Goal: Task Accomplishment & Management: Use online tool/utility

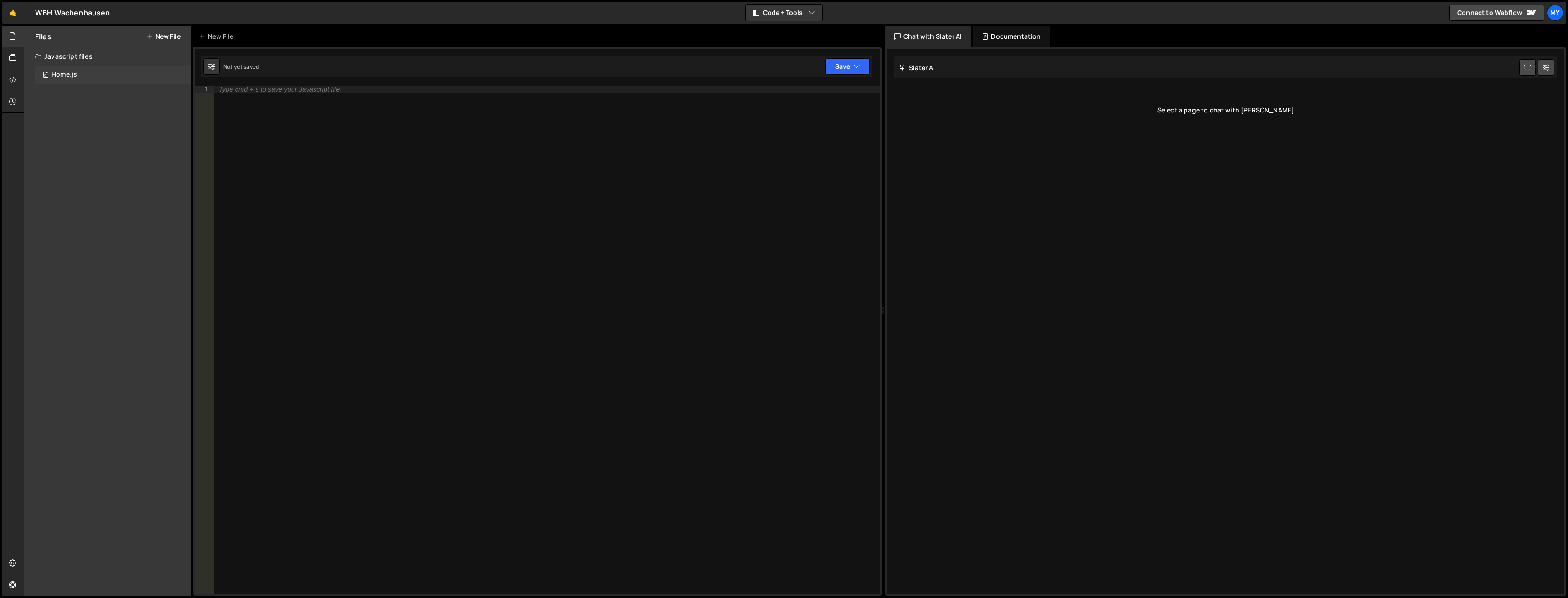
click at [74, 76] on div "Home.js" at bounding box center [64, 74] width 26 height 8
click at [182, 75] on icon at bounding box center [182, 74] width 7 height 8
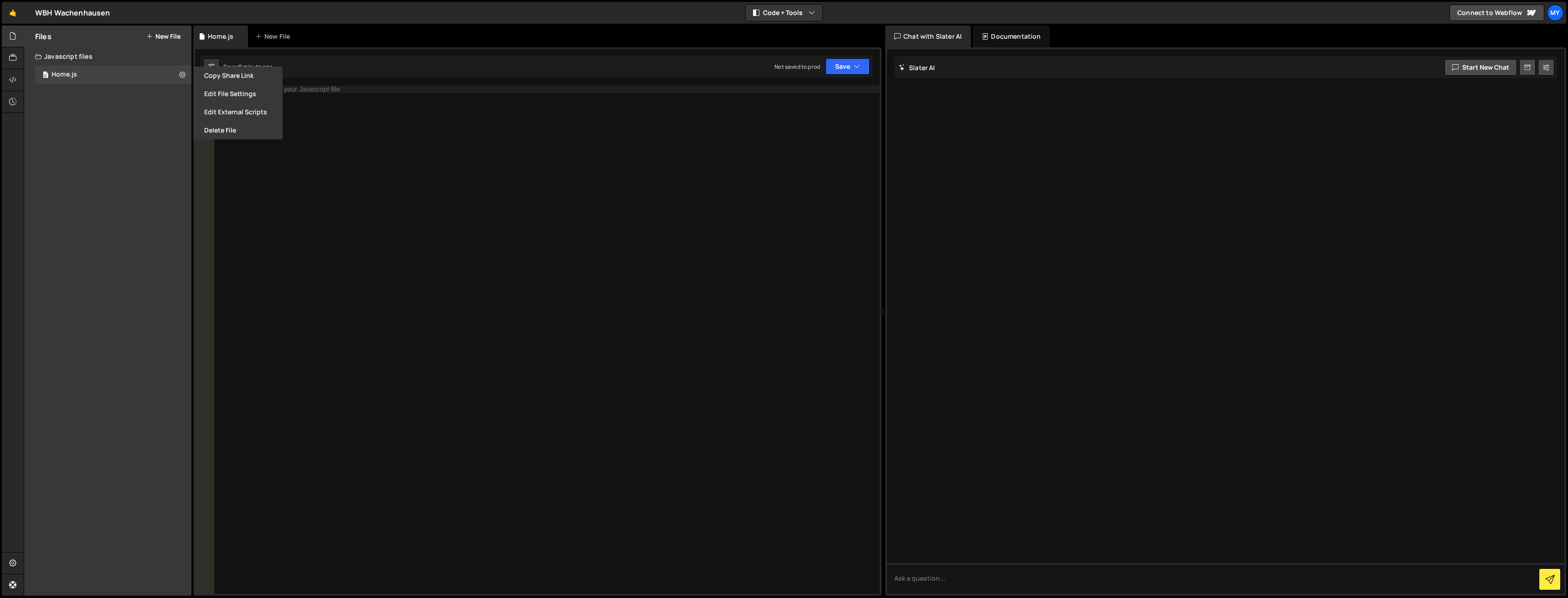
click at [119, 137] on div "Files New File Javascript files 0 Home.js 0 CSS files Copy share link Edit File…" at bounding box center [108, 311] width 167 height 570
click at [16, 54] on icon at bounding box center [13, 58] width 8 height 10
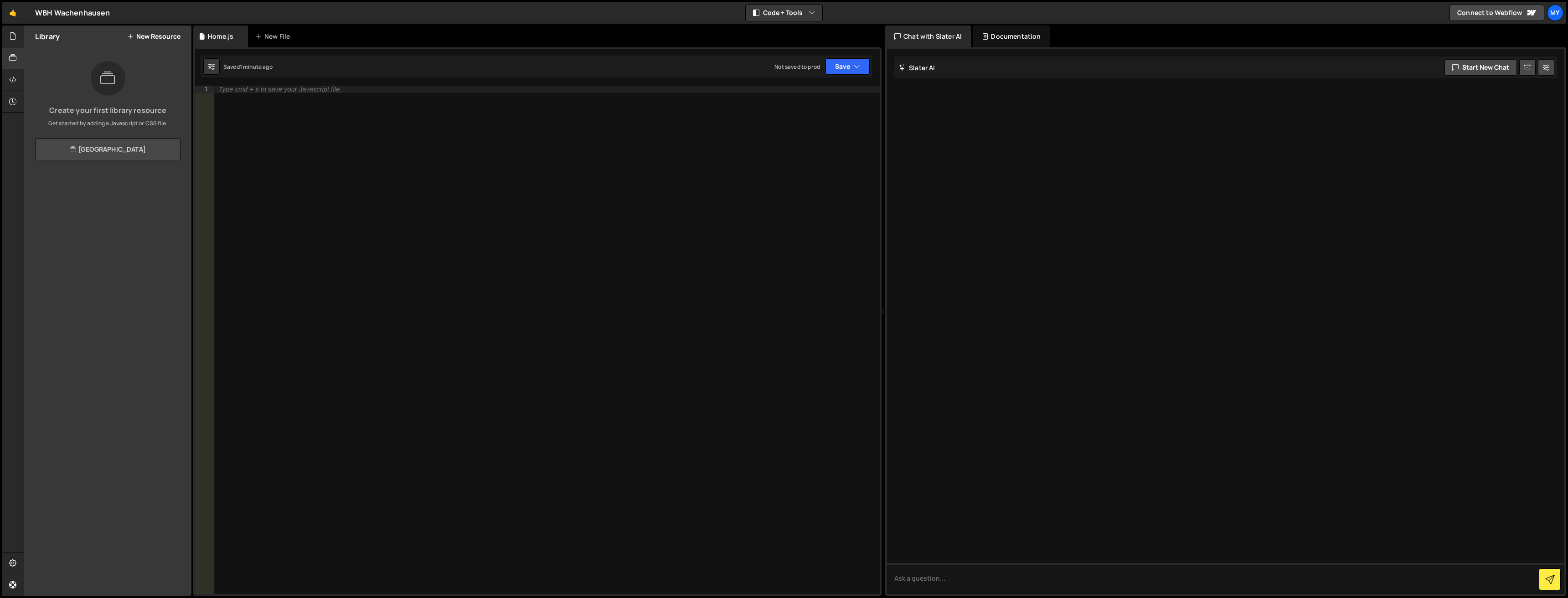
click at [114, 153] on link "[GEOGRAPHIC_DATA]" at bounding box center [108, 150] width 146 height 22
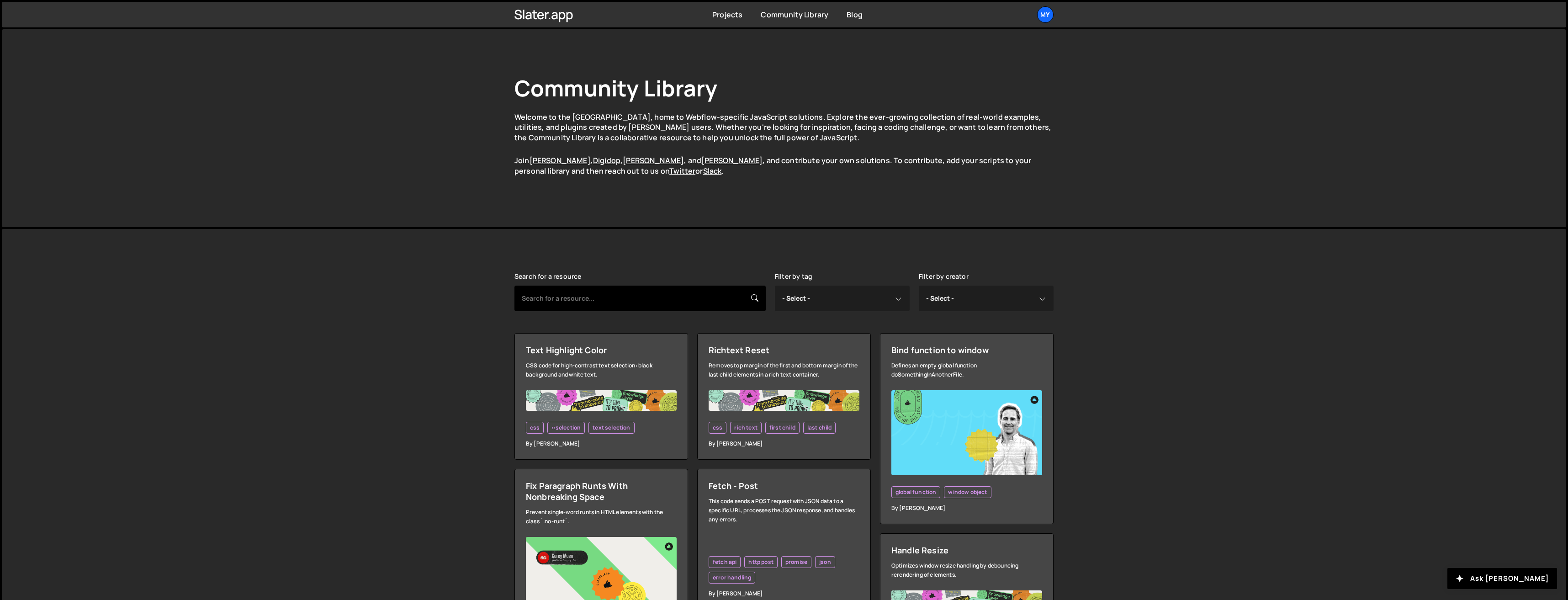
click at [627, 296] on input "text" at bounding box center [641, 299] width 252 height 26
type input "typing"
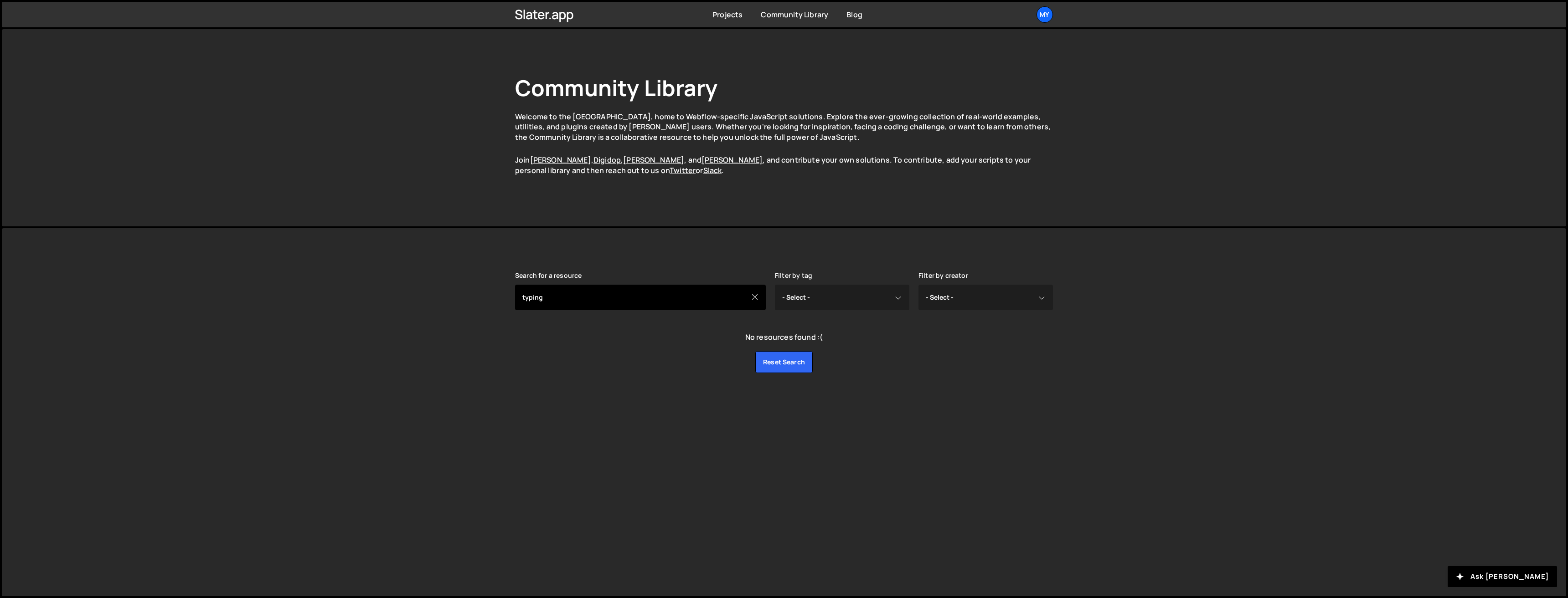
click at [572, 293] on input "typing" at bounding box center [641, 298] width 251 height 26
type input "animation"
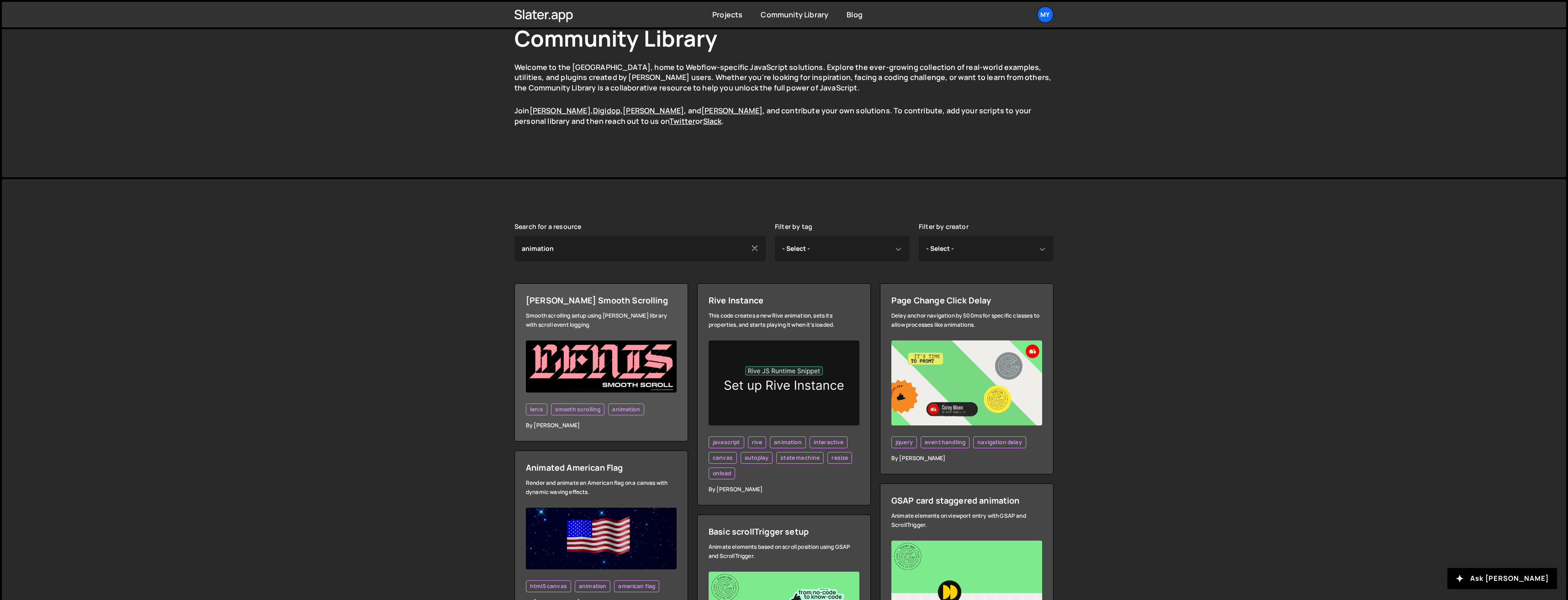
scroll to position [91, 0]
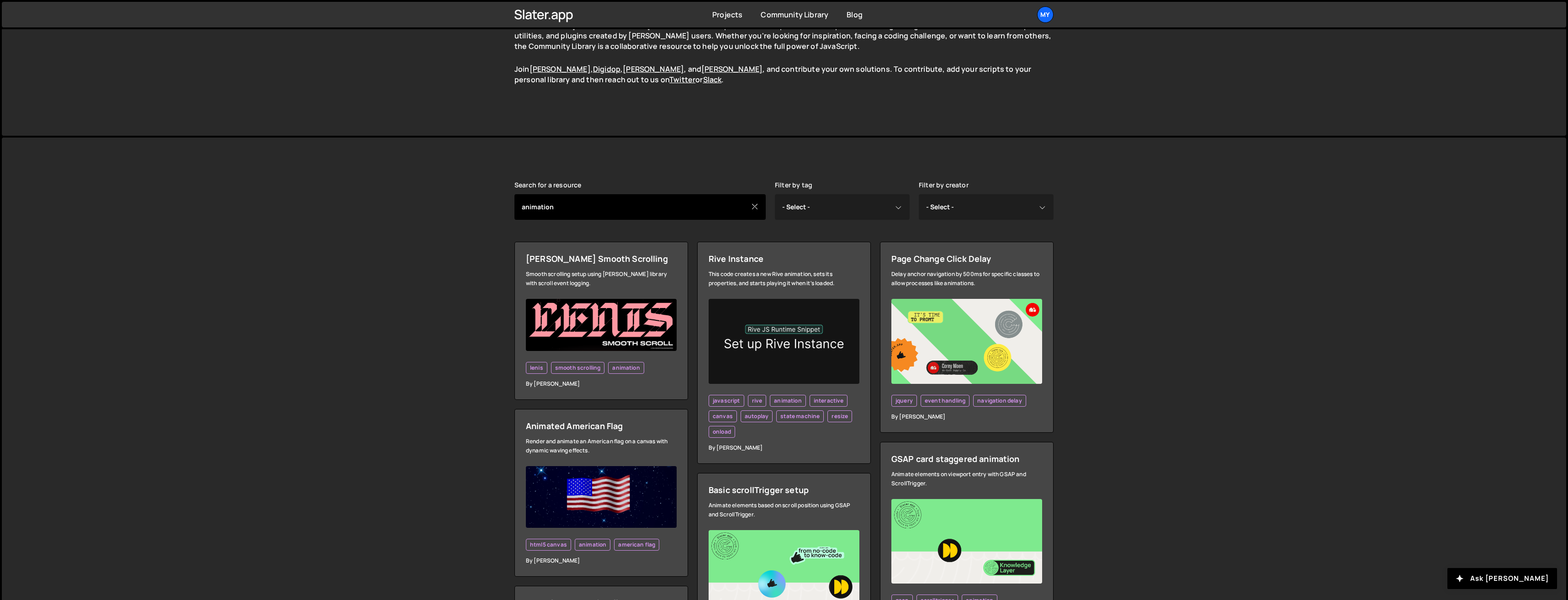
click at [610, 206] on input "animation" at bounding box center [641, 207] width 252 height 26
type input "text animation"
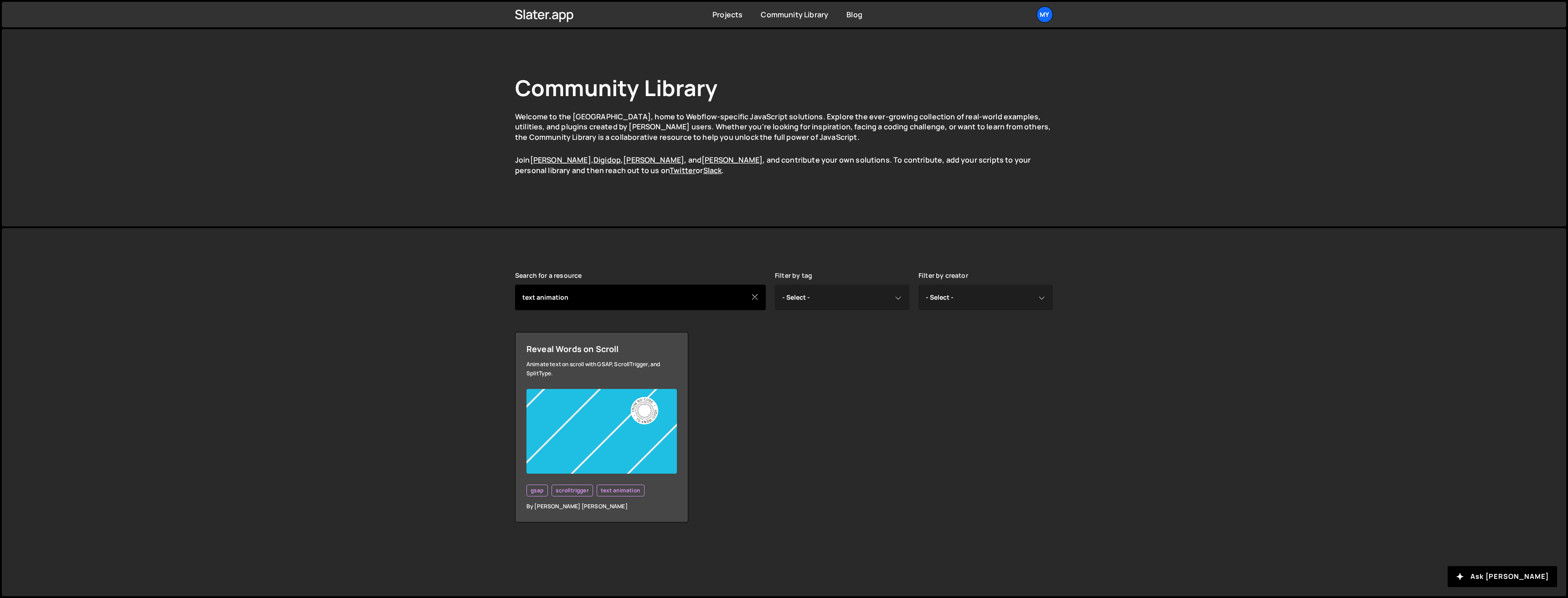
click at [607, 301] on input "text animation" at bounding box center [641, 298] width 251 height 26
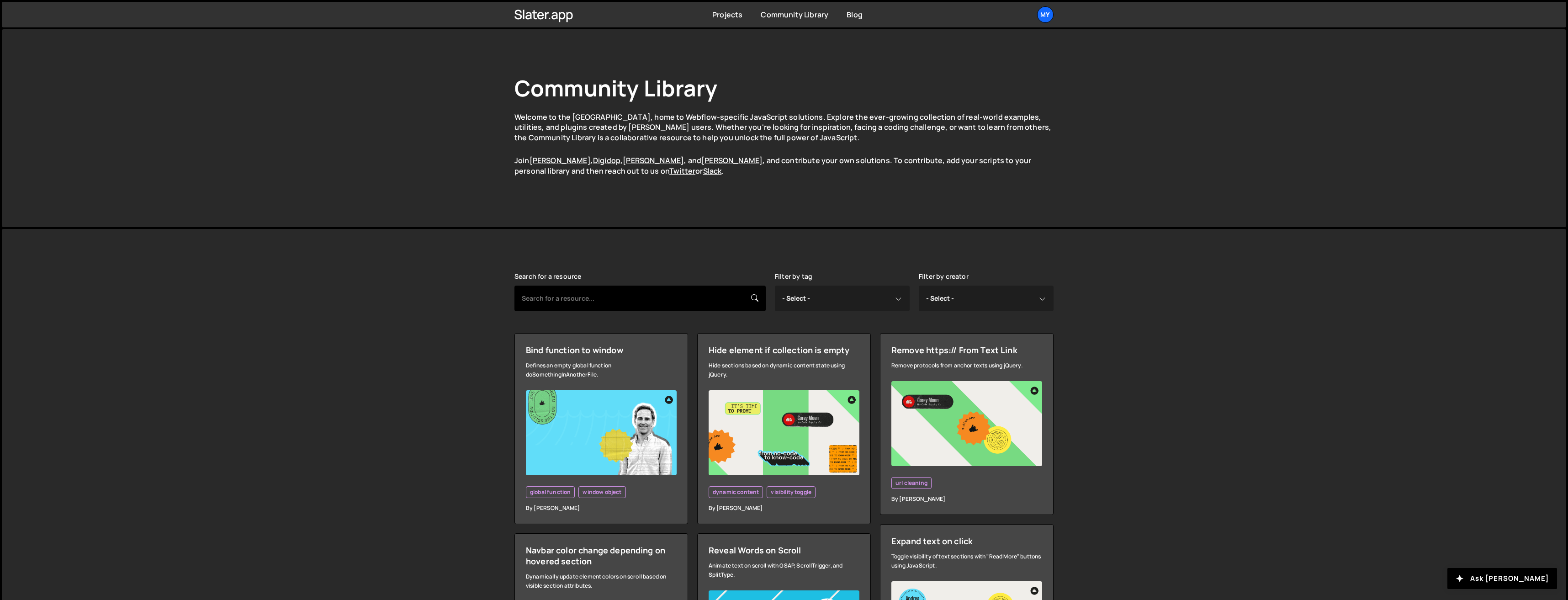
click at [607, 301] on input "text" at bounding box center [641, 299] width 252 height 26
type input "text"
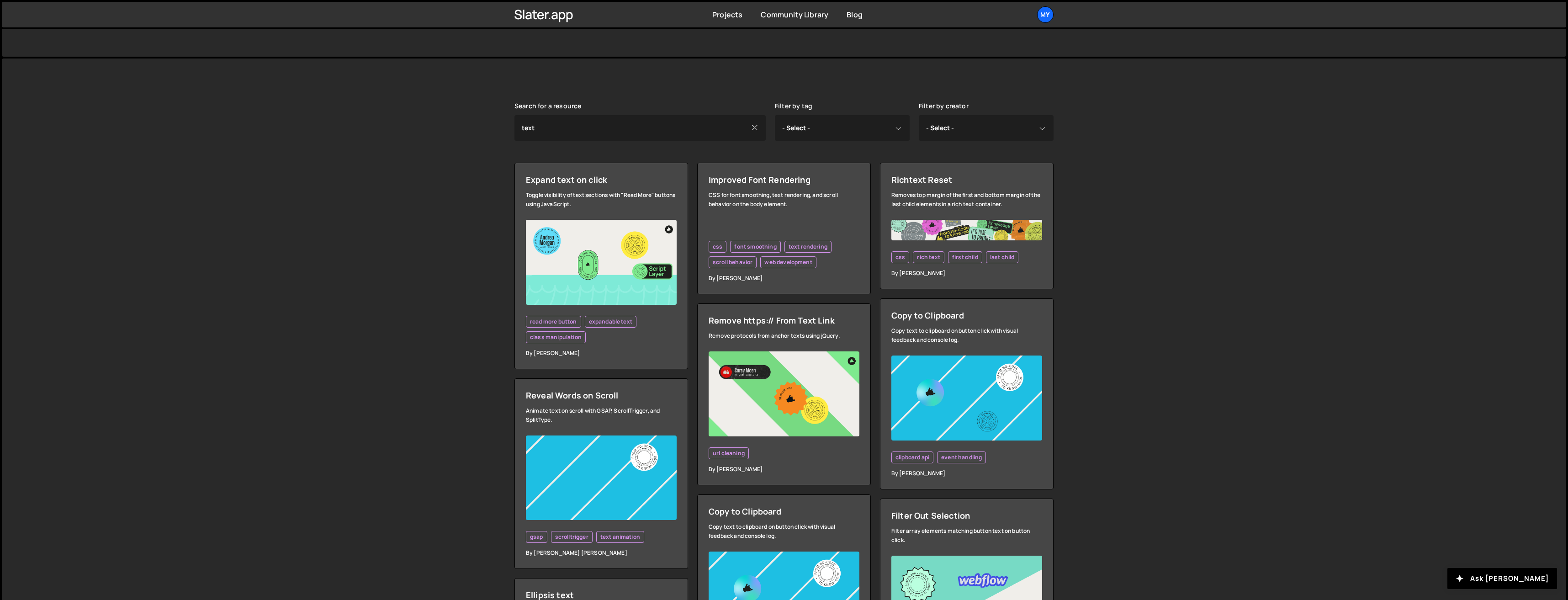
scroll to position [151, 0]
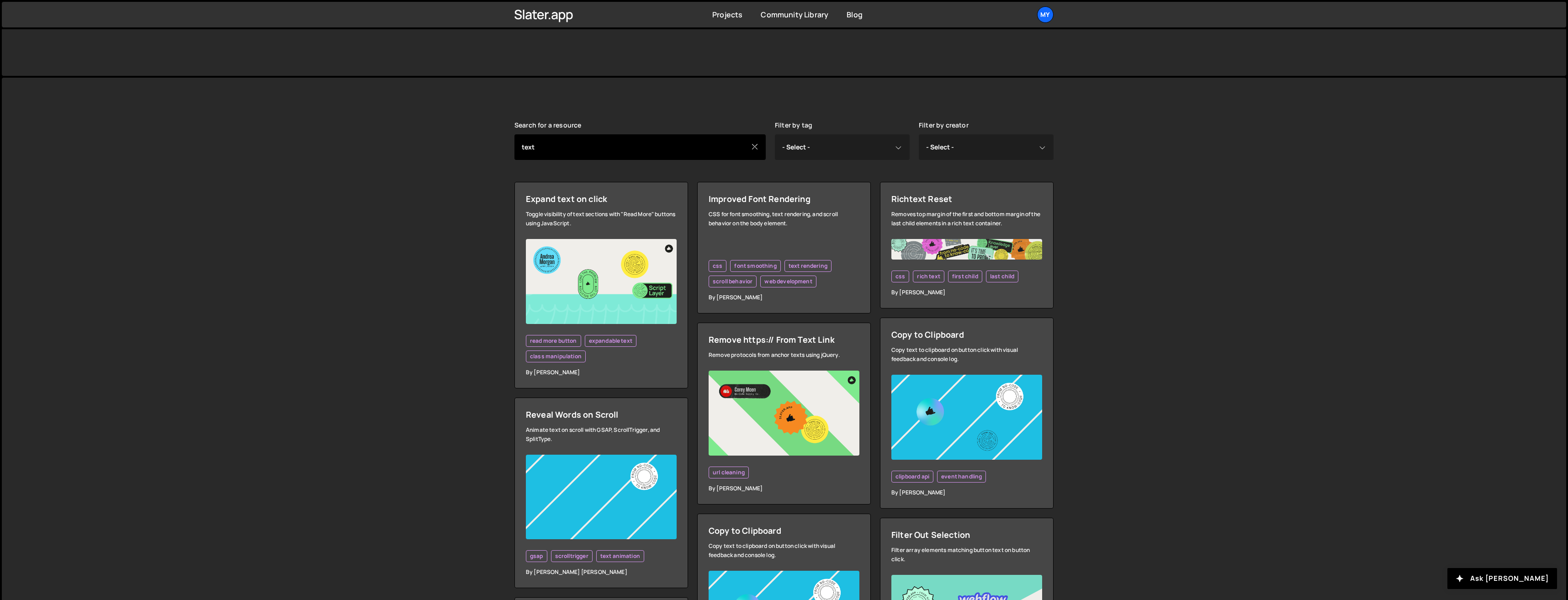
click at [576, 140] on input "text" at bounding box center [641, 147] width 252 height 26
type input "head"
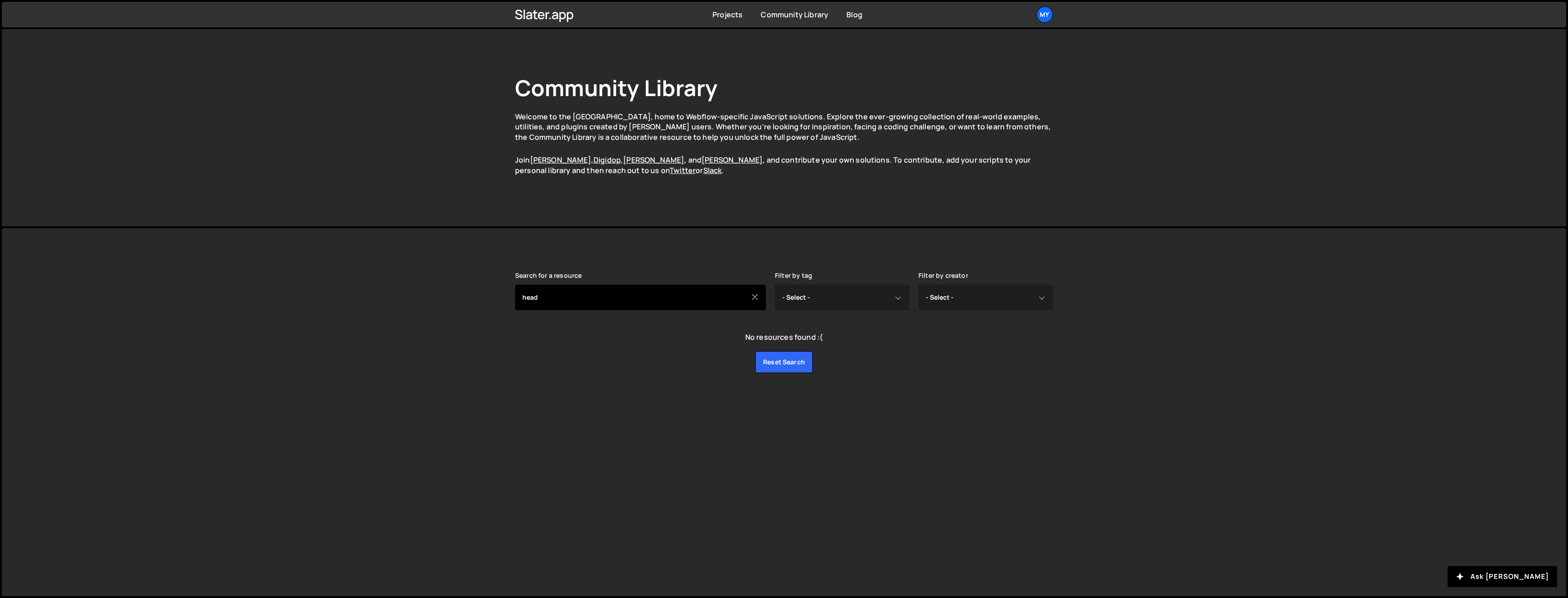
click at [589, 297] on input "head" at bounding box center [641, 298] width 251 height 26
type input "hero"
click at [588, 298] on input "hero" at bounding box center [641, 298] width 251 height 26
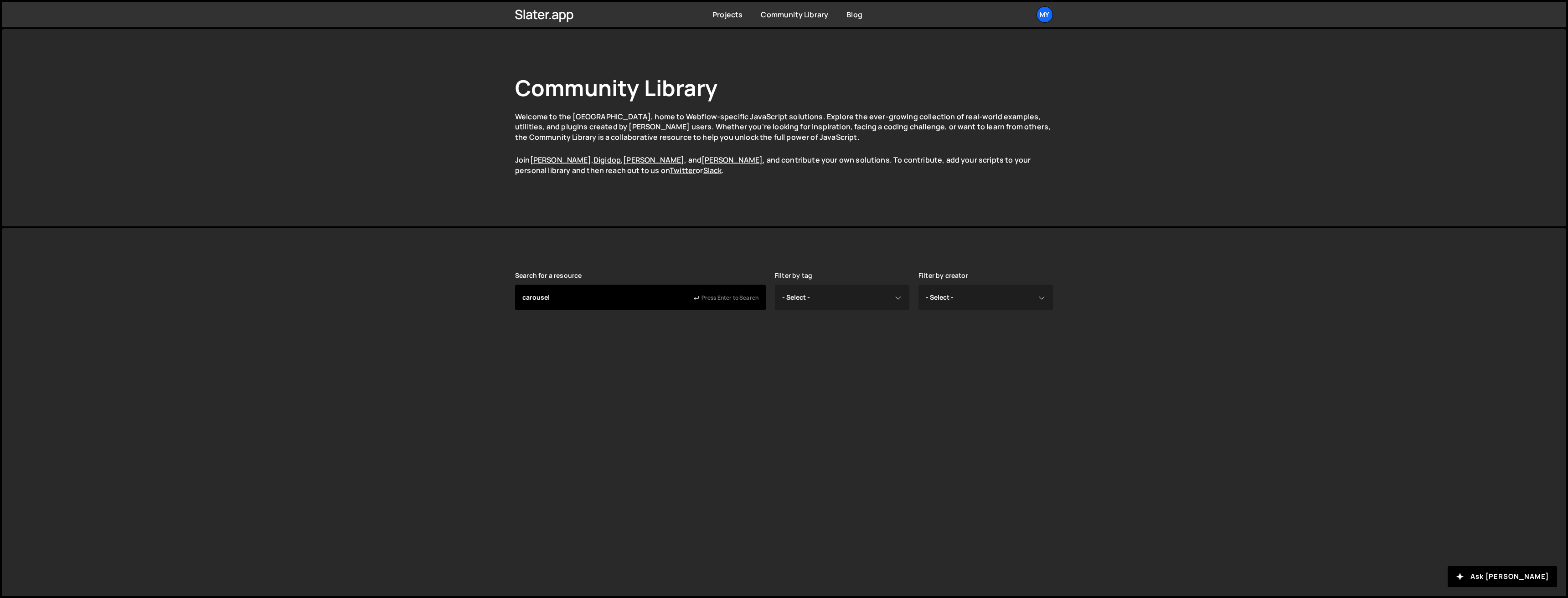
type input "carousel"
click at [588, 298] on input "carousel" at bounding box center [641, 298] width 251 height 26
type input "text"
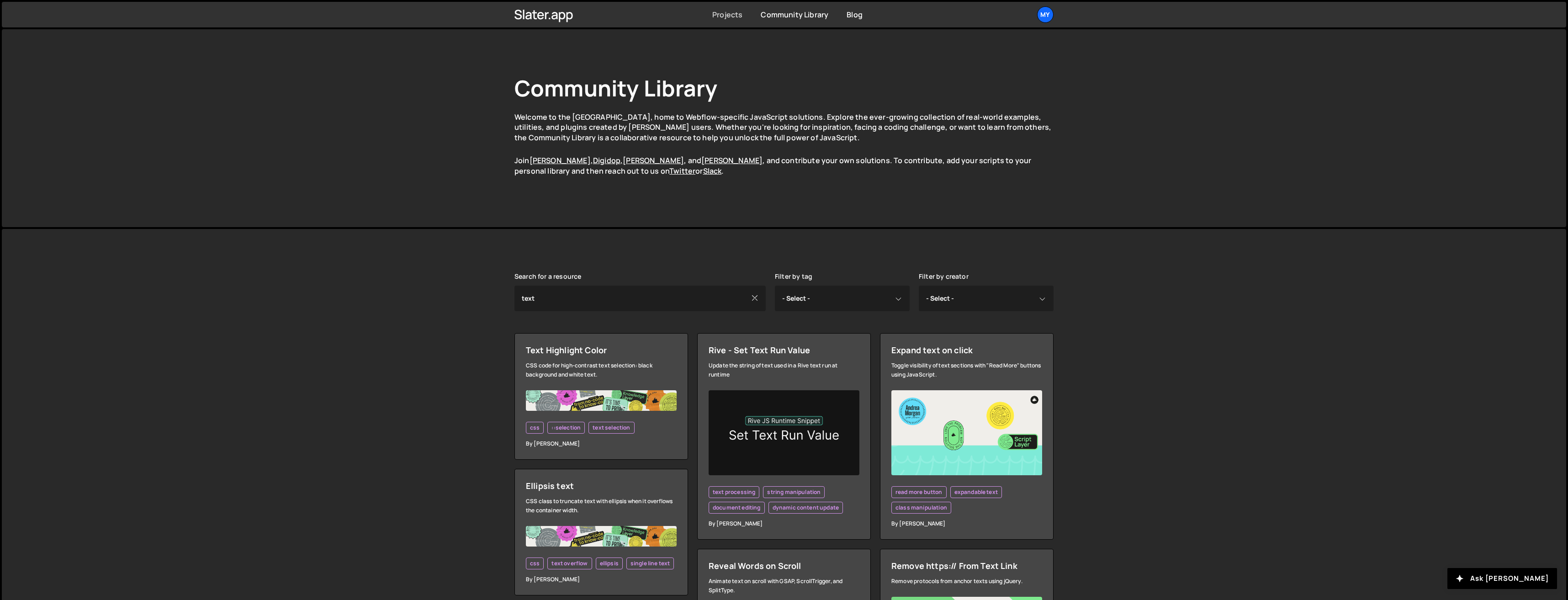
click at [734, 13] on link "Projects" at bounding box center [727, 14] width 30 height 10
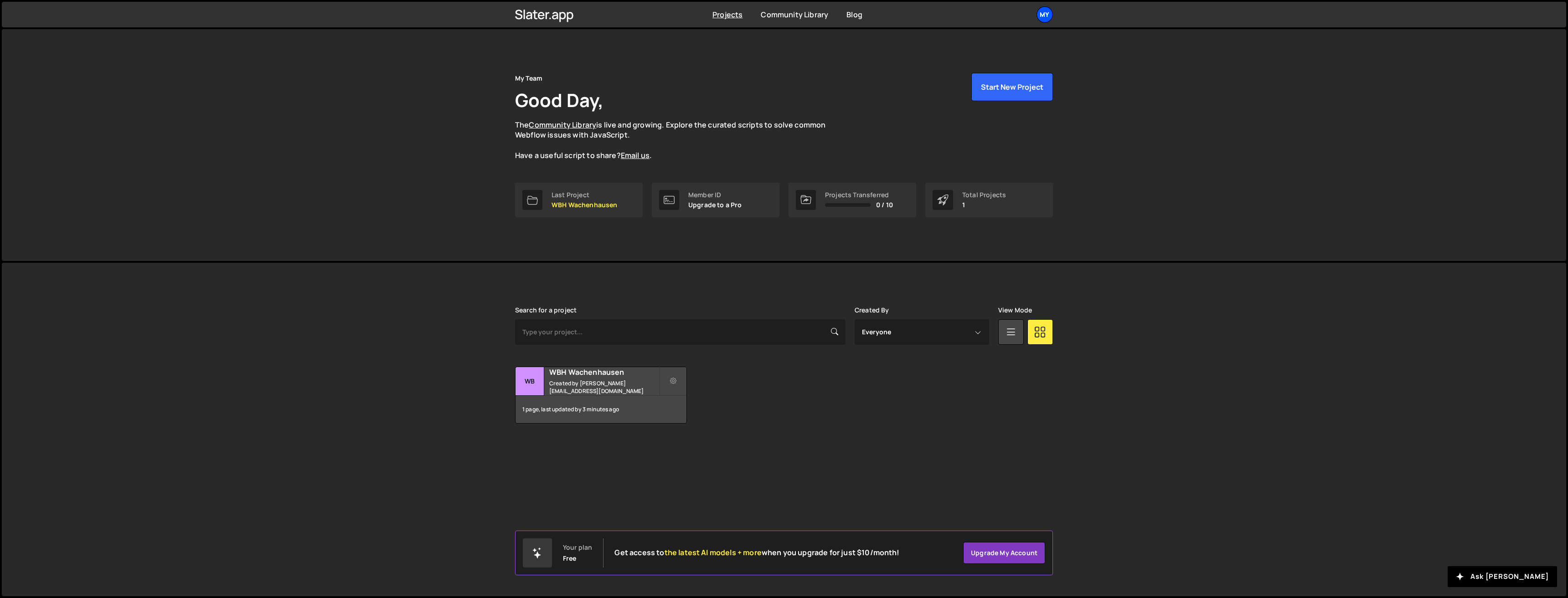
click at [1048, 18] on div "My" at bounding box center [1045, 15] width 17 height 17
click at [972, 33] on link "Projects" at bounding box center [996, 37] width 113 height 16
click at [674, 382] on icon at bounding box center [674, 381] width 7 height 9
click at [629, 384] on small "Created by d.stephan@dasolut.de" at bounding box center [604, 387] width 110 height 16
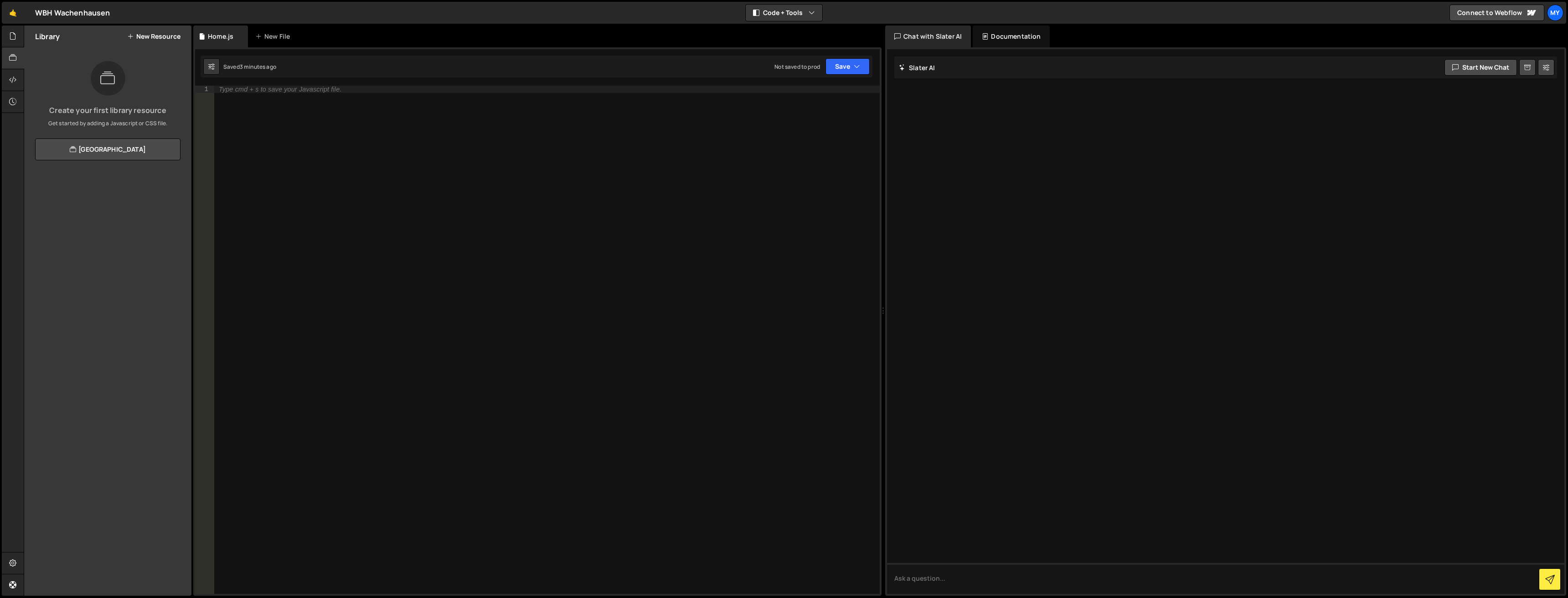
click at [783, 69] on div "Not saved to prod" at bounding box center [797, 66] width 45 height 8
click at [792, 22] on div "🤙 WBH Wachenhausen ⚠️ Code is being edited in another browser Code + Tools Code…" at bounding box center [784, 13] width 1565 height 22
click at [791, 18] on button "Code + Tools" at bounding box center [784, 13] width 77 height 17
click at [789, 11] on button "Code + Tools" at bounding box center [784, 13] width 77 height 17
click at [205, 66] on button at bounding box center [212, 67] width 17 height 17
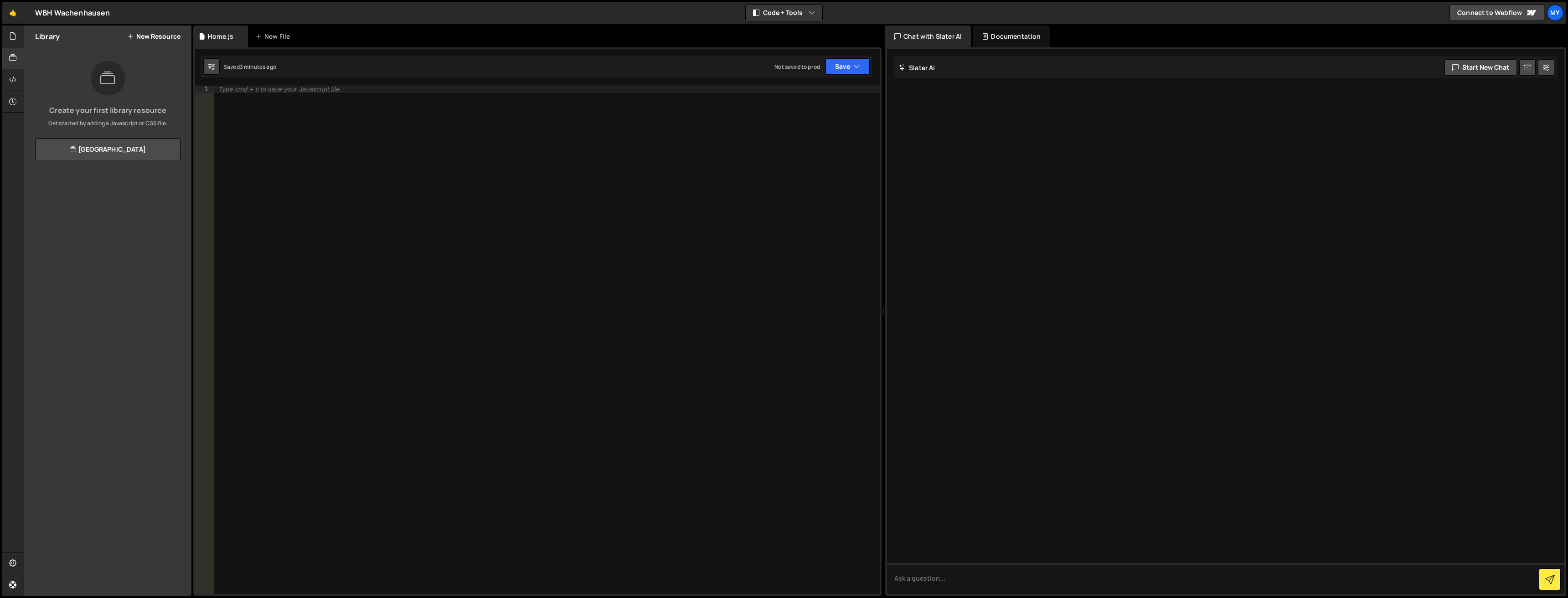
select select "editor"
select select "ace/theme/monokai"
type input "14"
checkbox input "true"
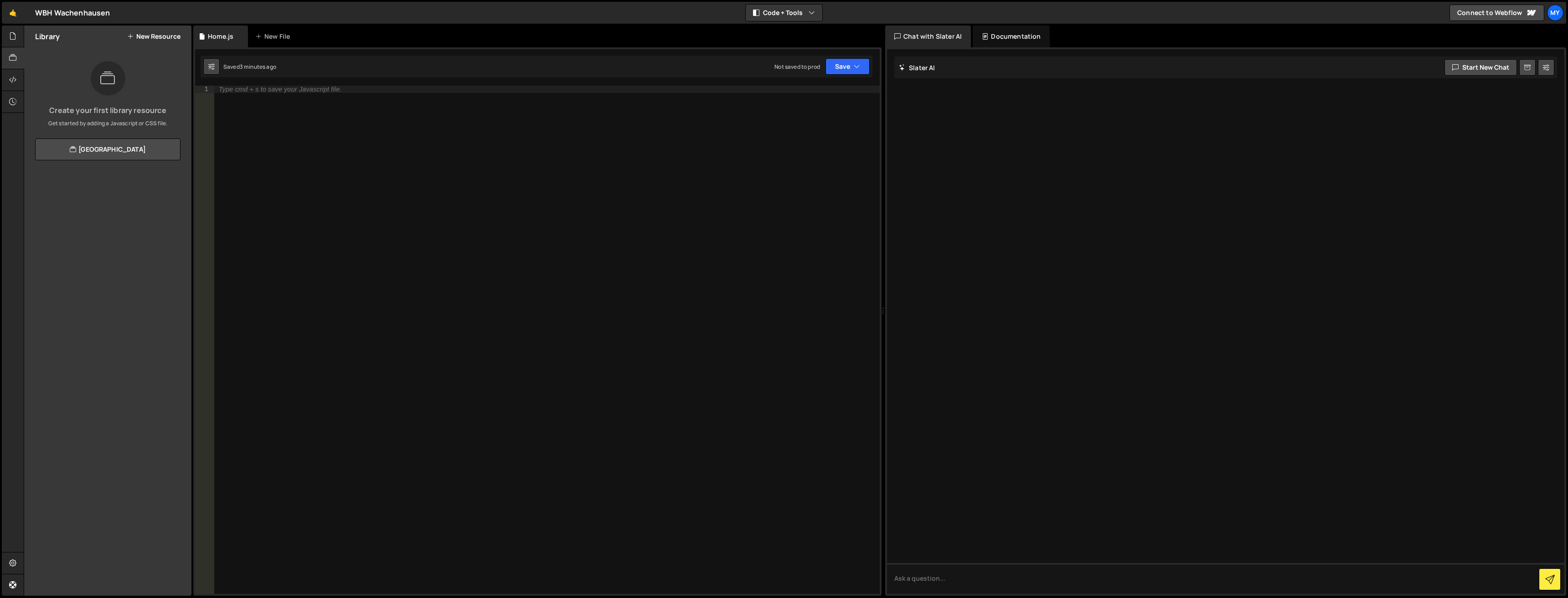
checkbox input "true"
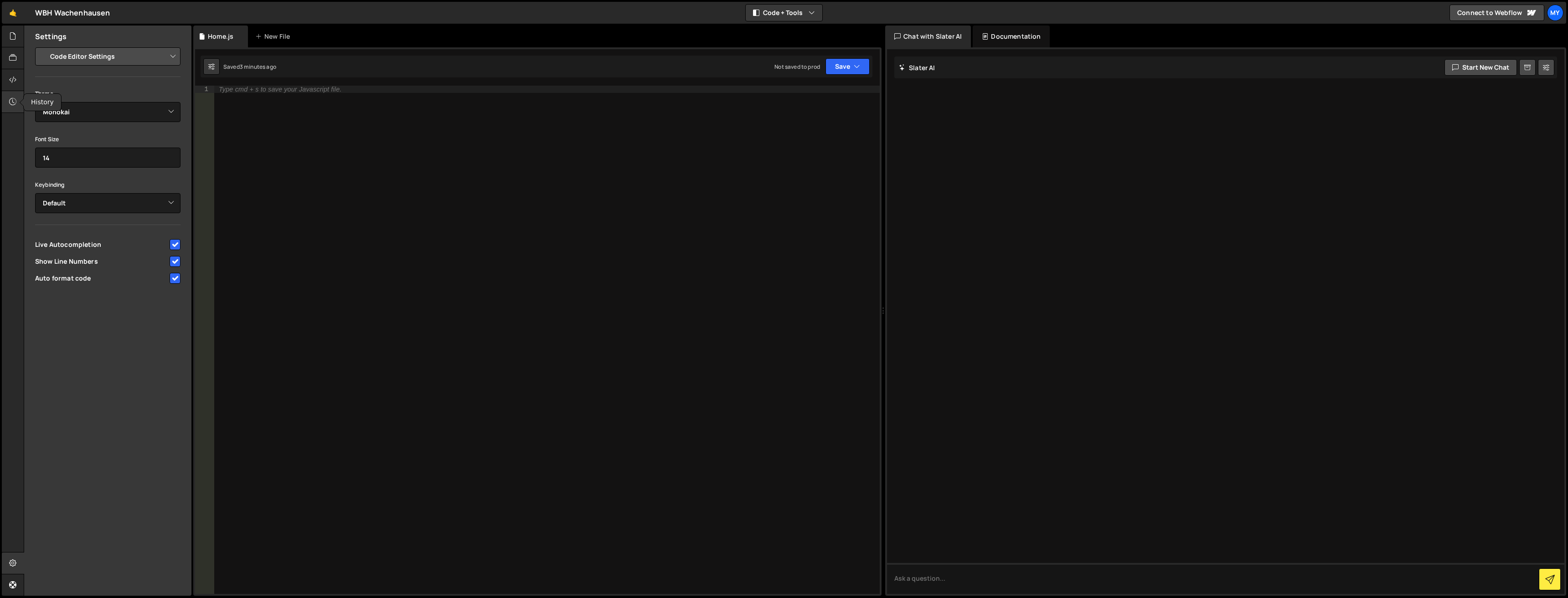
click at [14, 104] on icon at bounding box center [13, 102] width 8 height 10
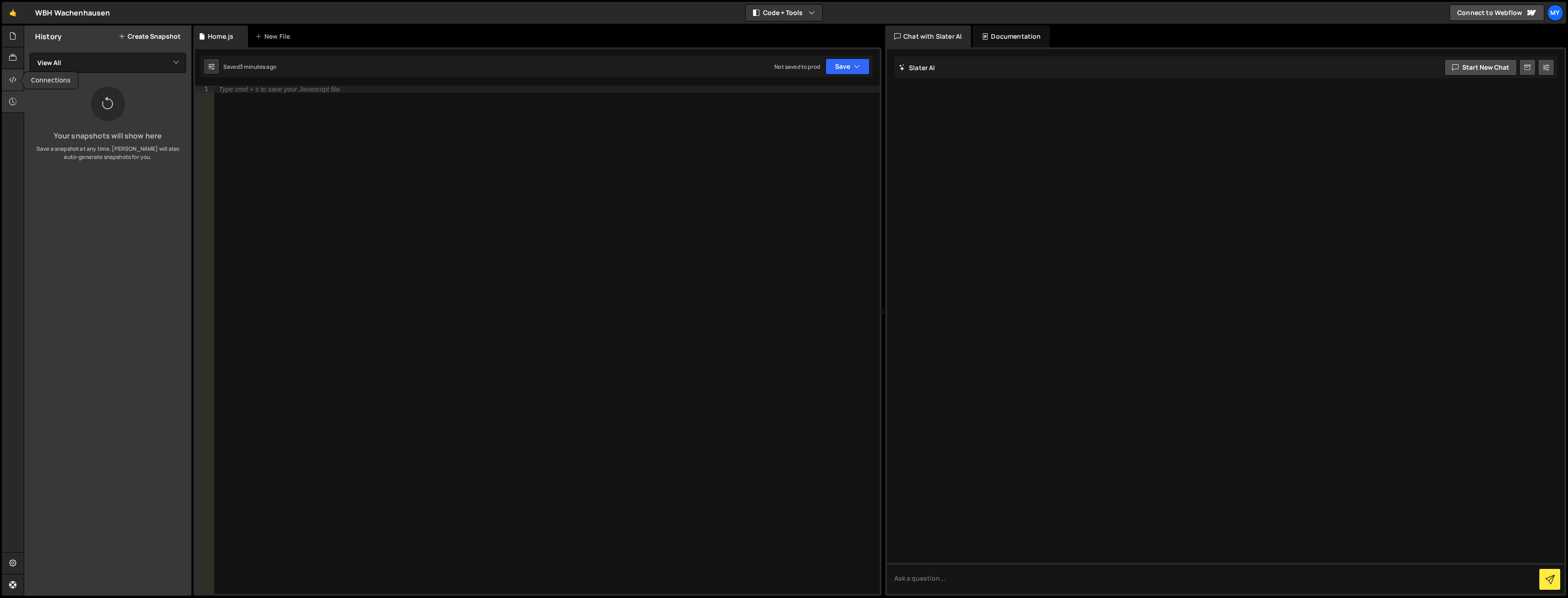
click at [13, 79] on icon at bounding box center [13, 79] width 8 height 10
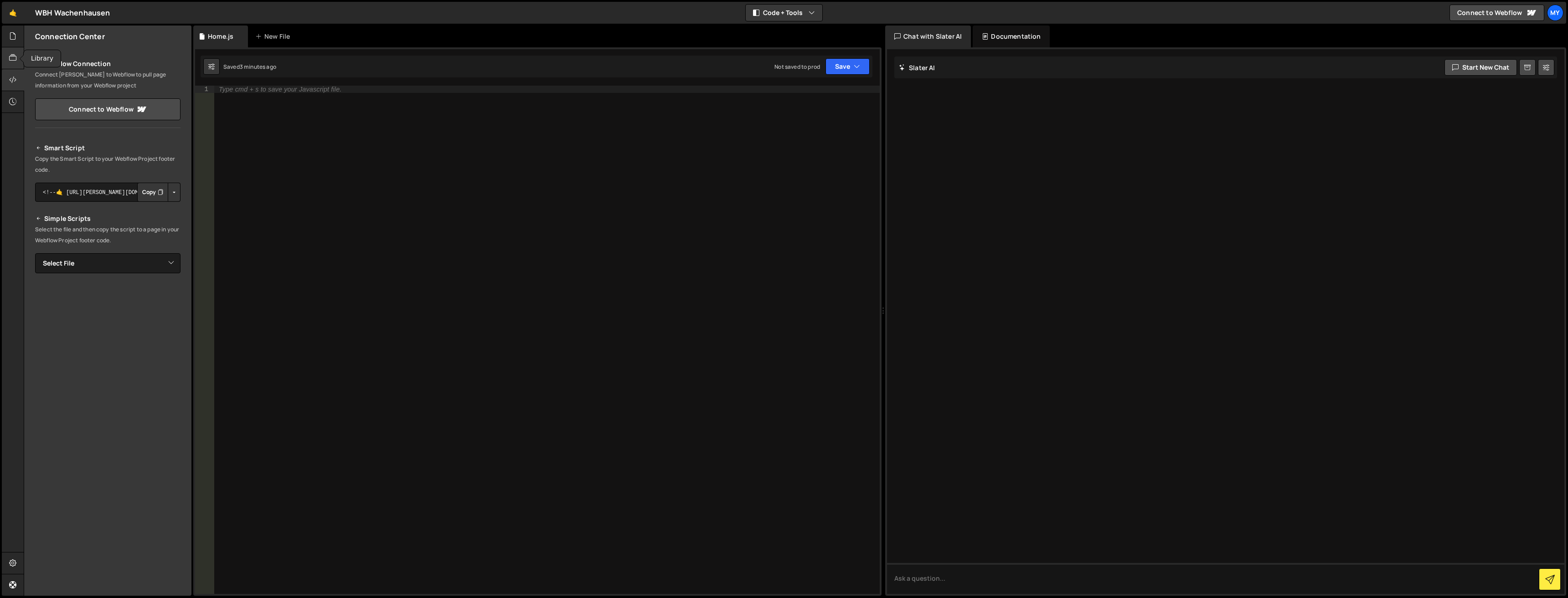
click at [14, 59] on icon at bounding box center [13, 58] width 8 height 10
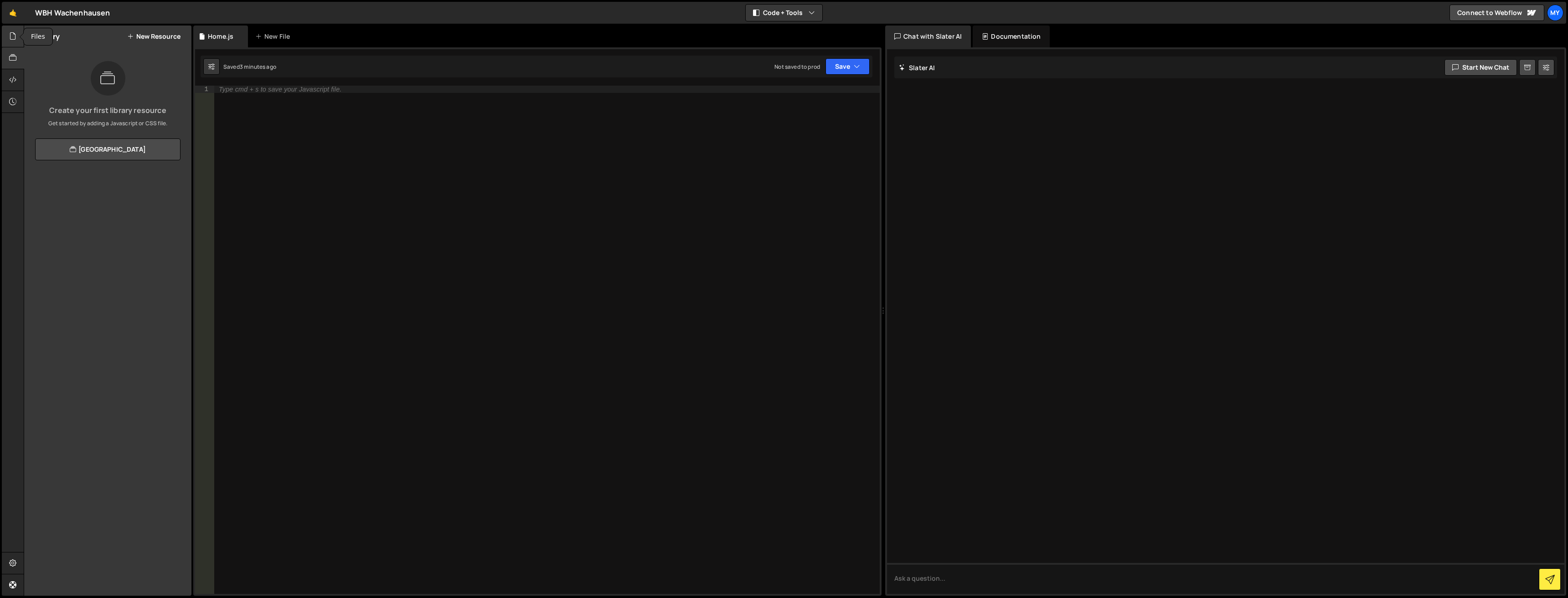
click at [10, 43] on div at bounding box center [13, 37] width 23 height 22
click at [4, 570] on div at bounding box center [13, 564] width 23 height 22
select select "project"
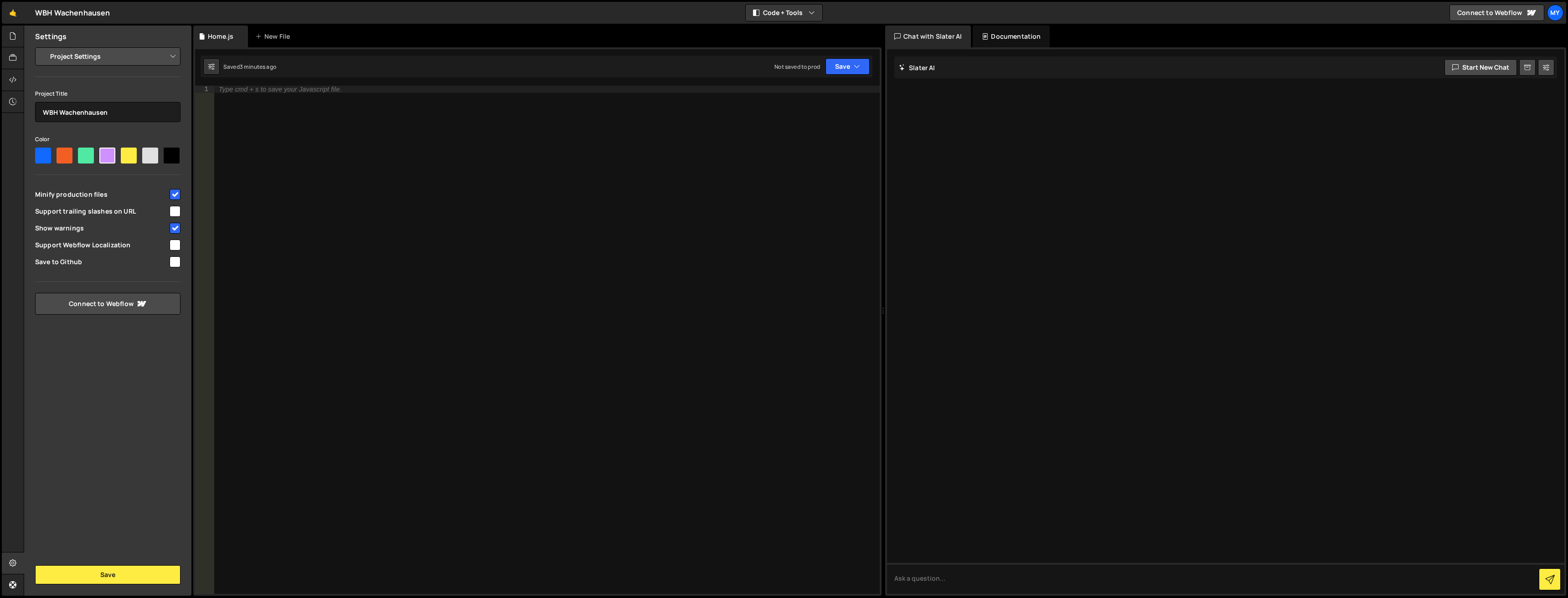
click at [85, 52] on select "Project Settings Code Editor Settings Chat Settings" at bounding box center [110, 57] width 134 height 20
click at [438, 229] on div "Type cmd + s to save your Javascript file." at bounding box center [547, 347] width 666 height 524
click at [856, 67] on icon "button" at bounding box center [858, 66] width 7 height 9
click at [820, 202] on div "Type cmd + s to save your Javascript file." at bounding box center [547, 347] width 666 height 524
click at [1554, 12] on div "My" at bounding box center [1555, 13] width 17 height 17
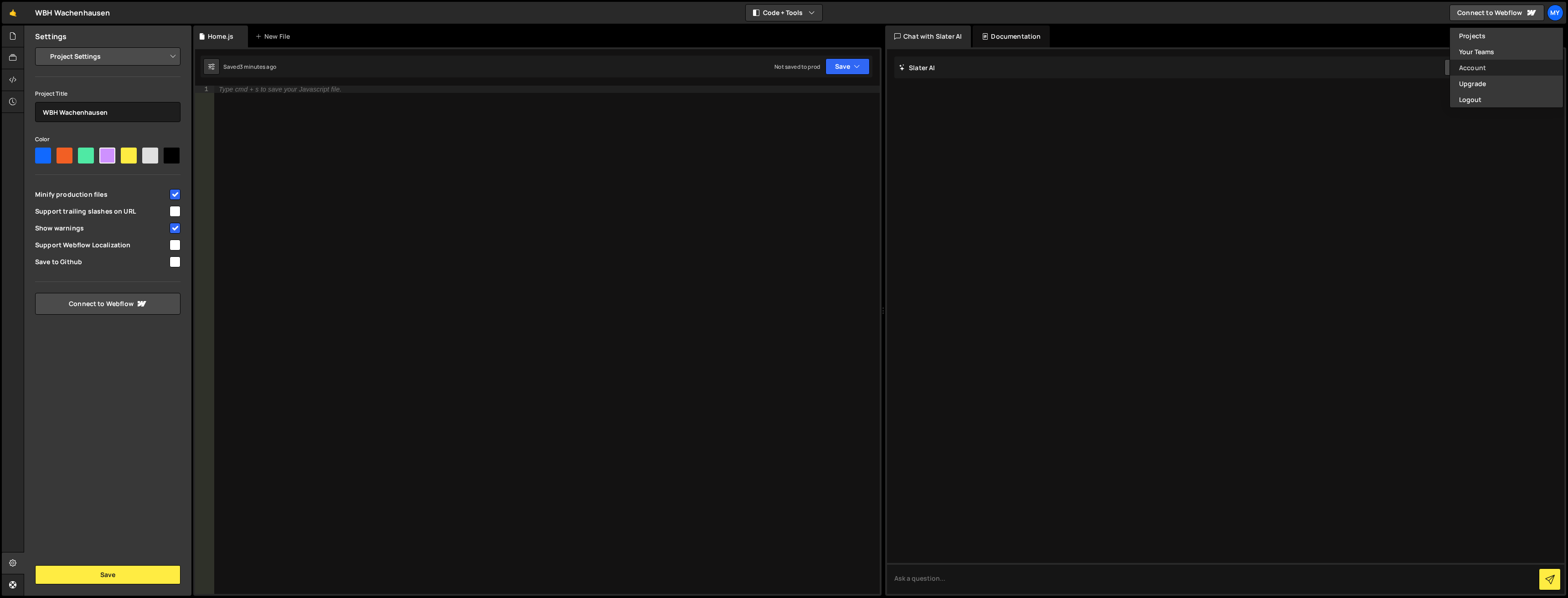
click at [1490, 65] on link "Account" at bounding box center [1506, 67] width 113 height 16
click at [1548, 7] on link "My" at bounding box center [1555, 13] width 17 height 17
click at [1489, 47] on link "Your Teams" at bounding box center [1506, 51] width 113 height 16
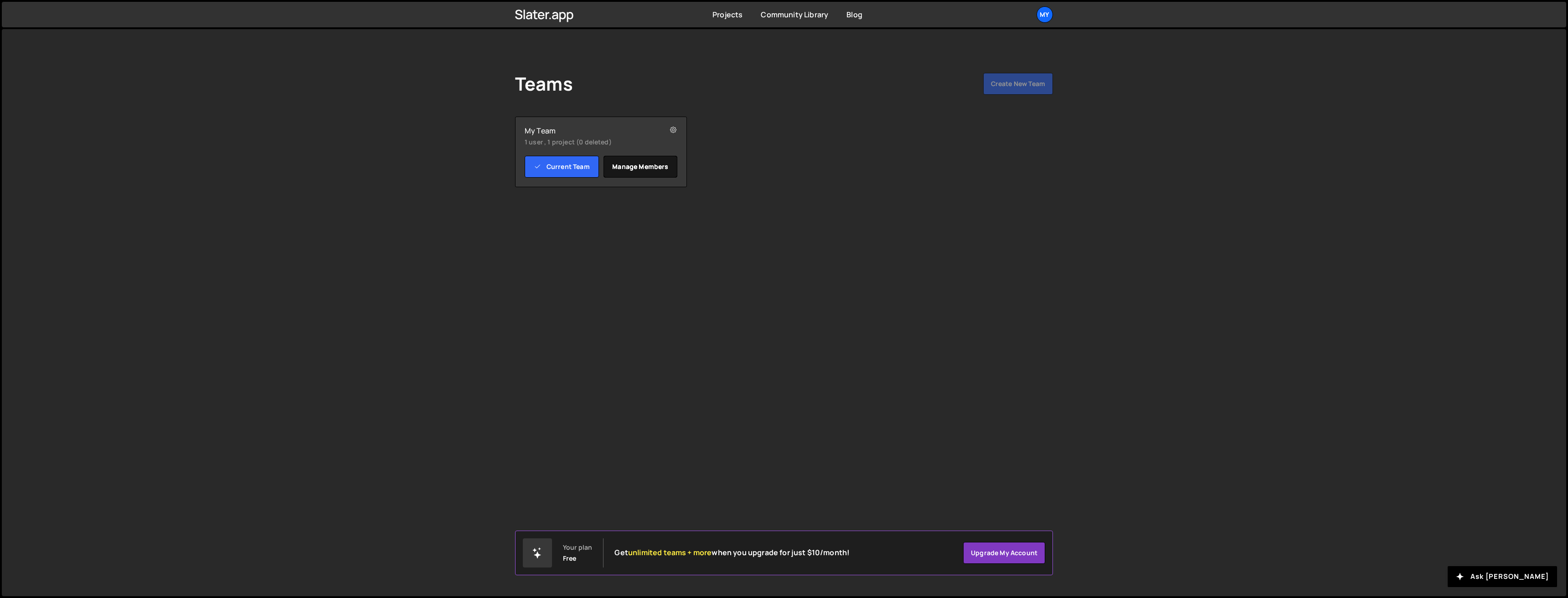
click at [632, 168] on link "Manage members" at bounding box center [640, 166] width 74 height 22
click at [1033, 133] on button at bounding box center [1039, 131] width 18 height 18
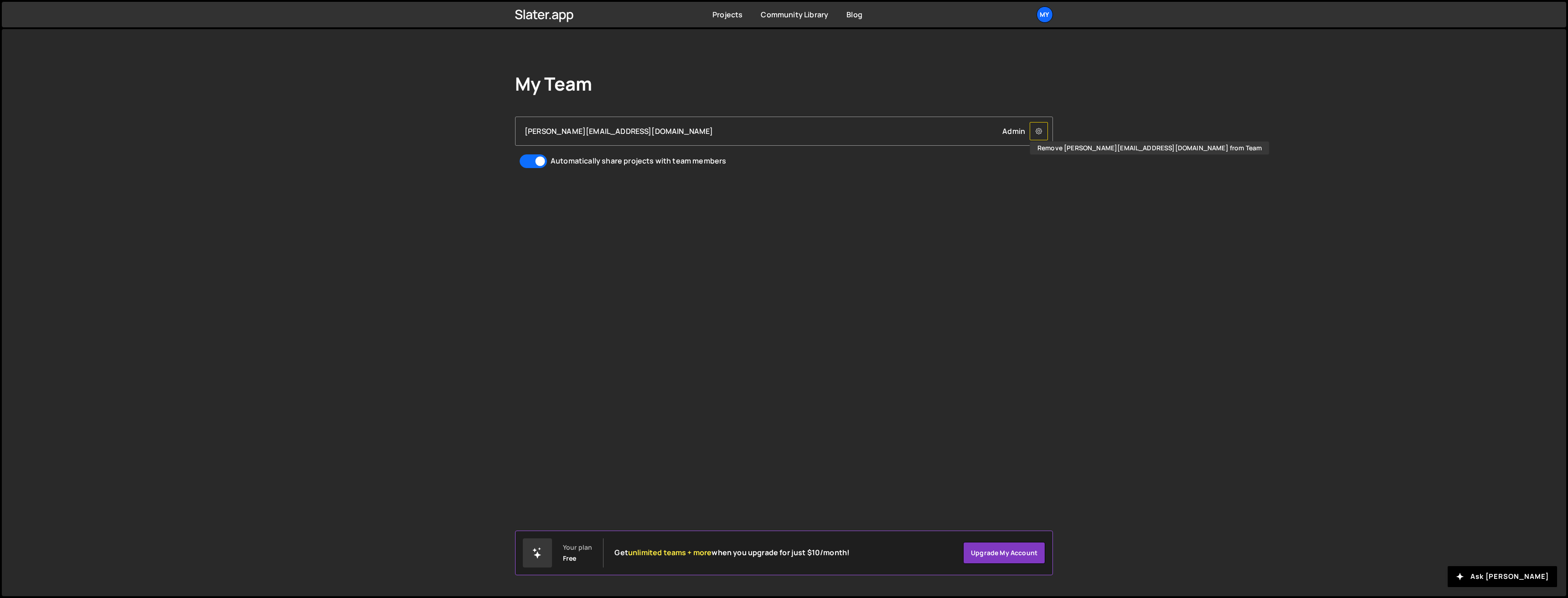
click at [1045, 131] on button at bounding box center [1039, 131] width 18 height 18
click at [1043, 127] on button at bounding box center [1039, 131] width 18 height 18
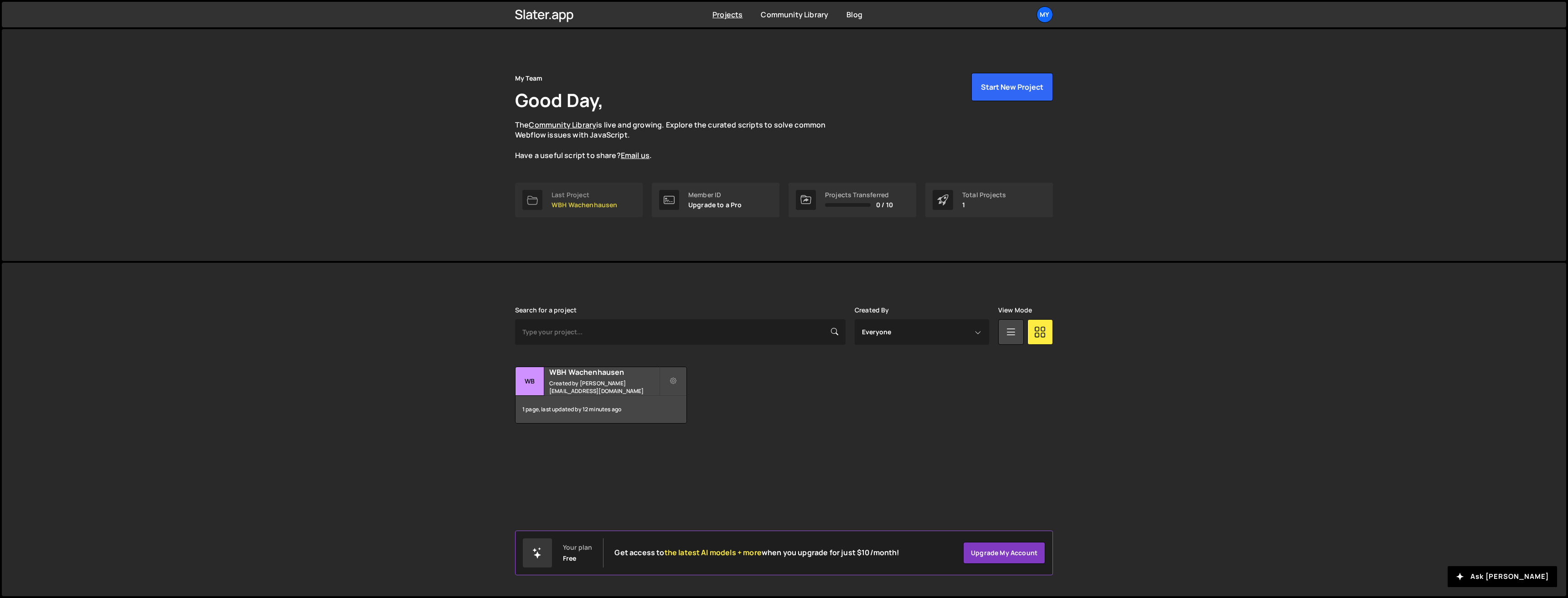
click at [571, 199] on div "Last Project WBH Wachenhausen" at bounding box center [584, 200] width 66 height 18
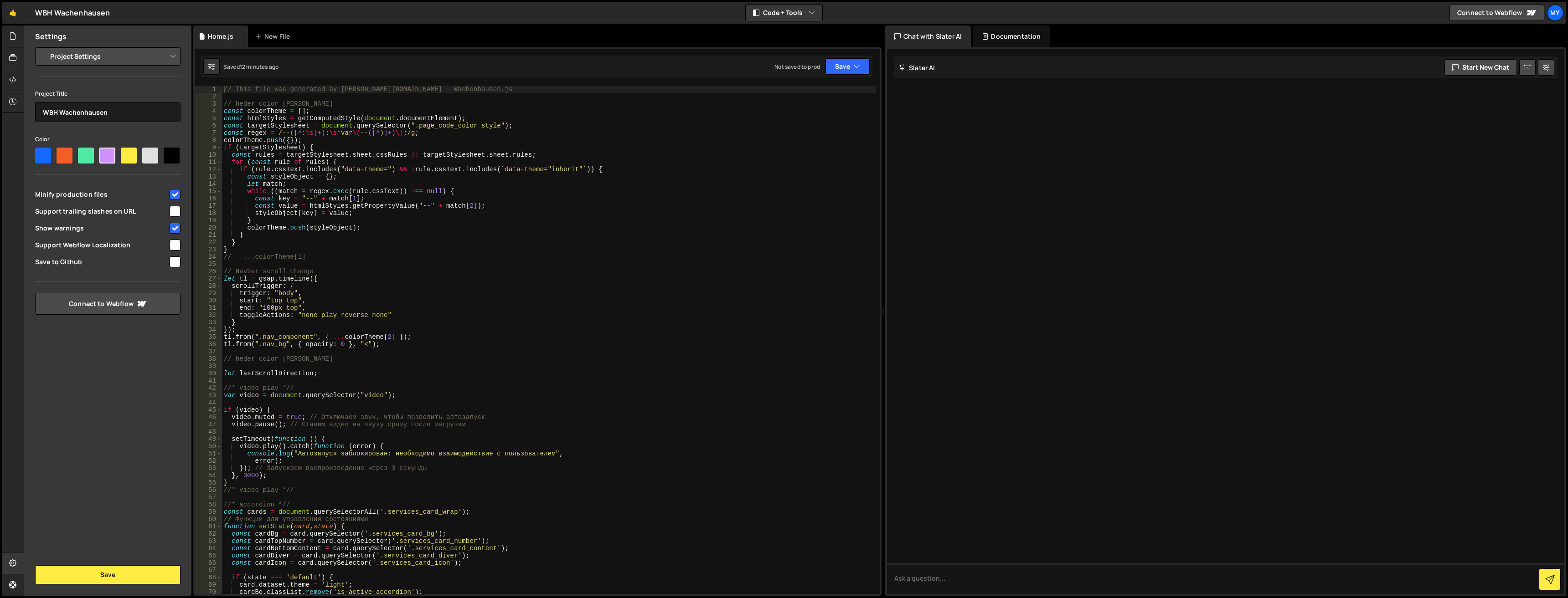
click at [1007, 31] on div "Documentation" at bounding box center [1012, 37] width 77 height 22
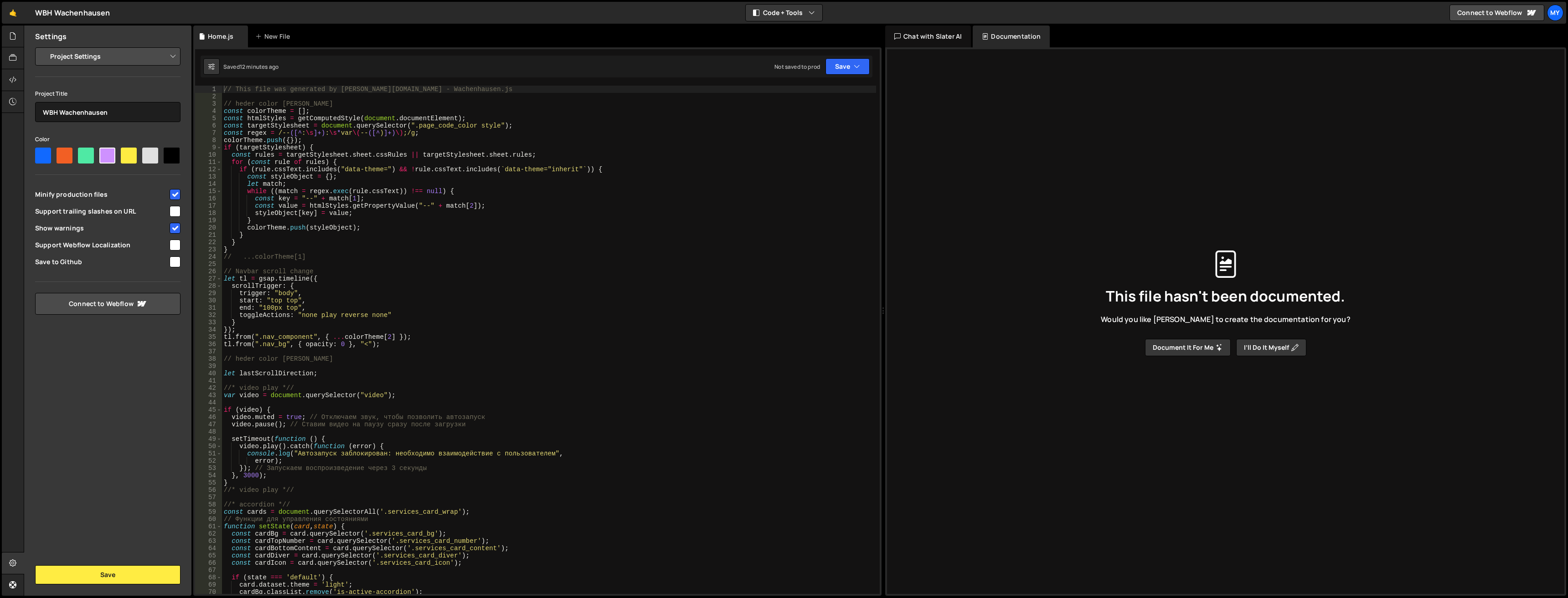
click at [939, 39] on div "Chat with Slater AI" at bounding box center [928, 37] width 85 height 22
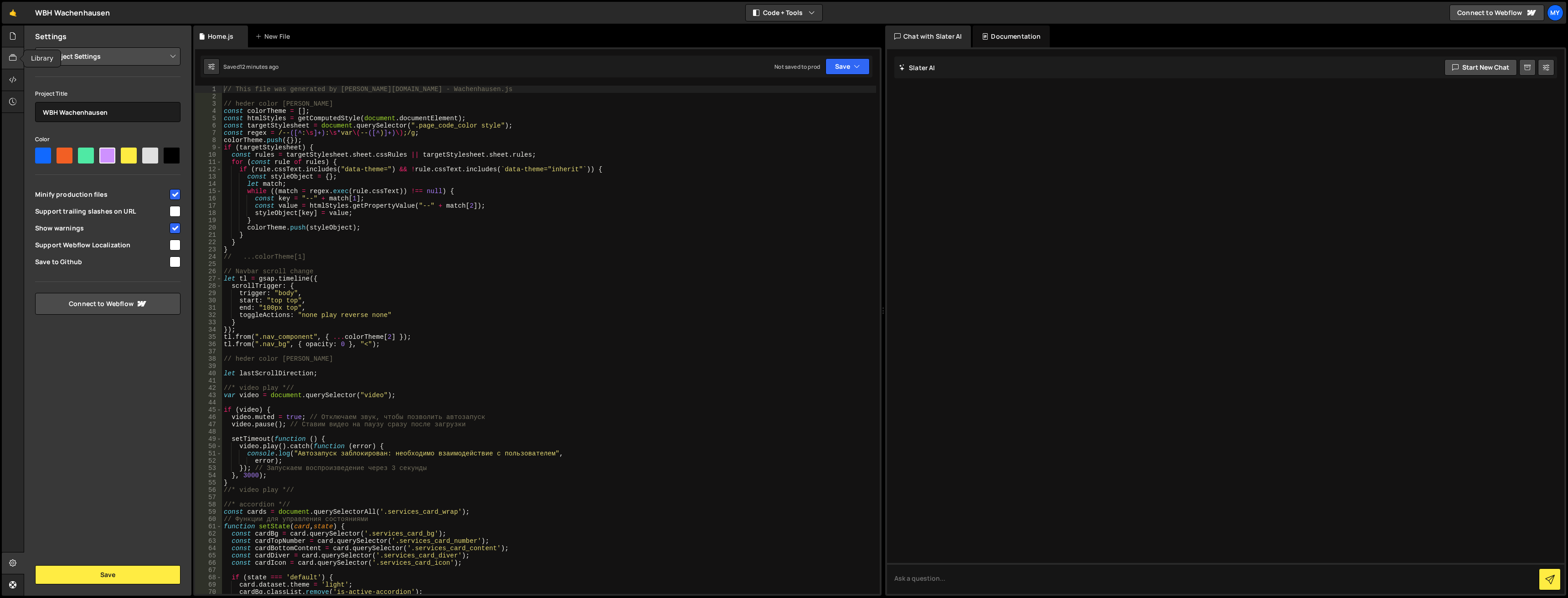
click at [11, 67] on div at bounding box center [13, 59] width 23 height 22
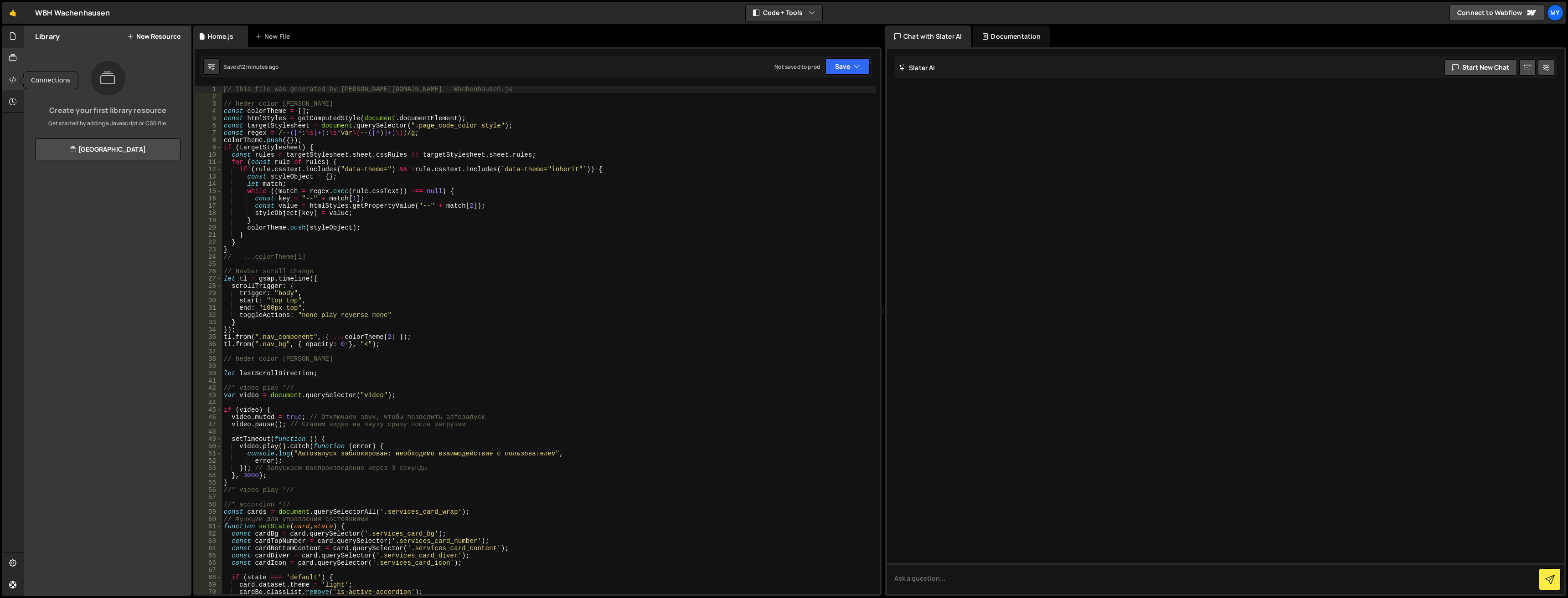
click at [11, 83] on icon at bounding box center [13, 79] width 8 height 10
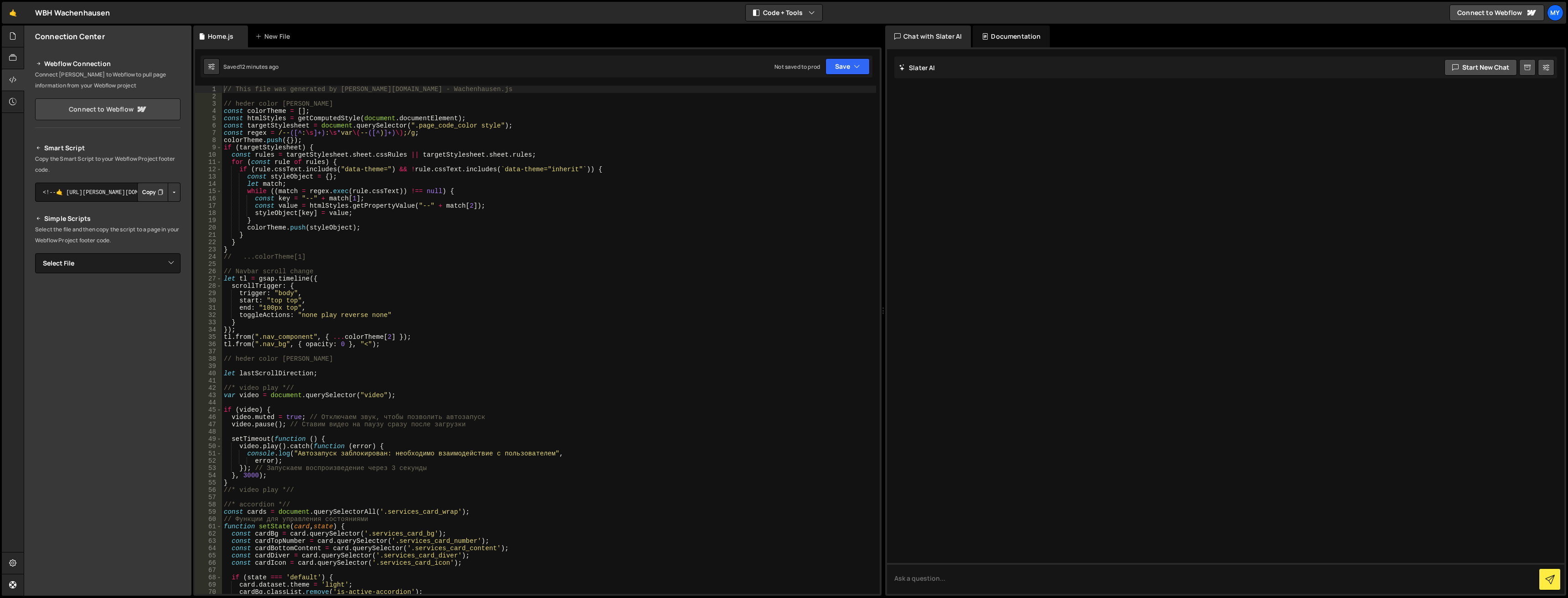
click at [108, 115] on link "Connect to Webflow" at bounding box center [108, 110] width 146 height 22
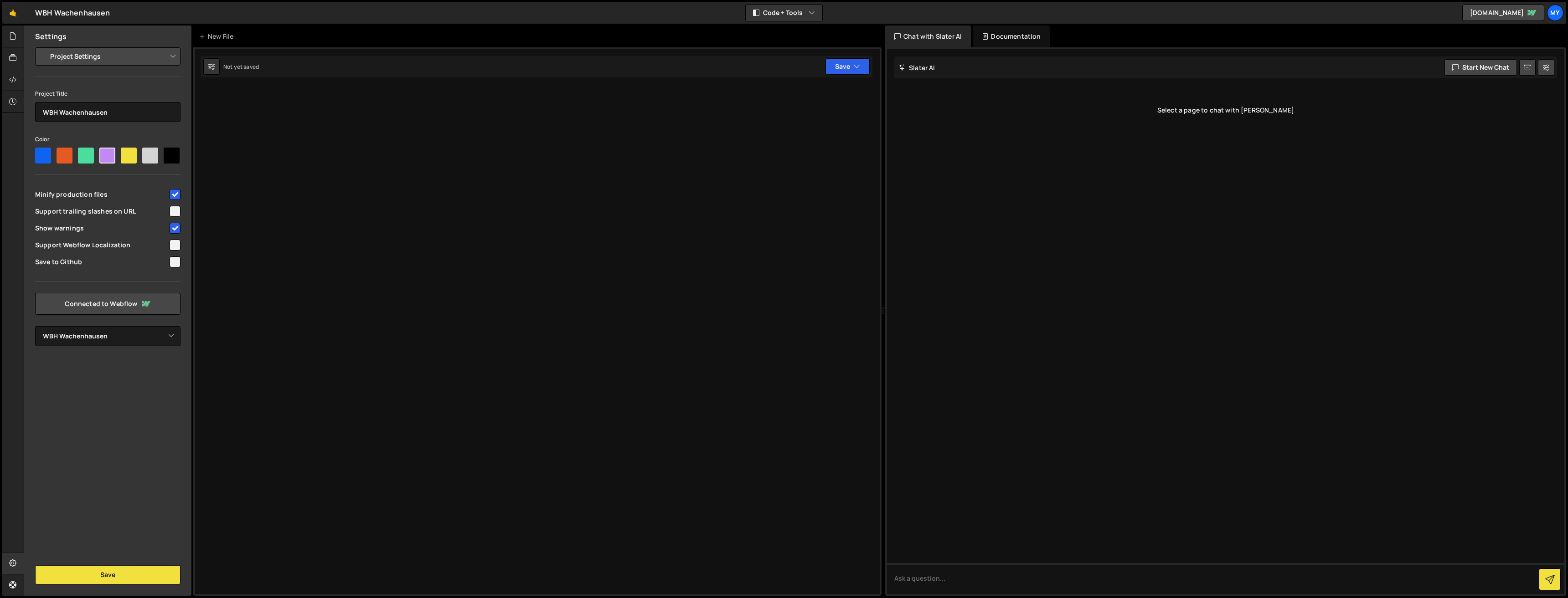
select select "66682f685830b45e74429caa"
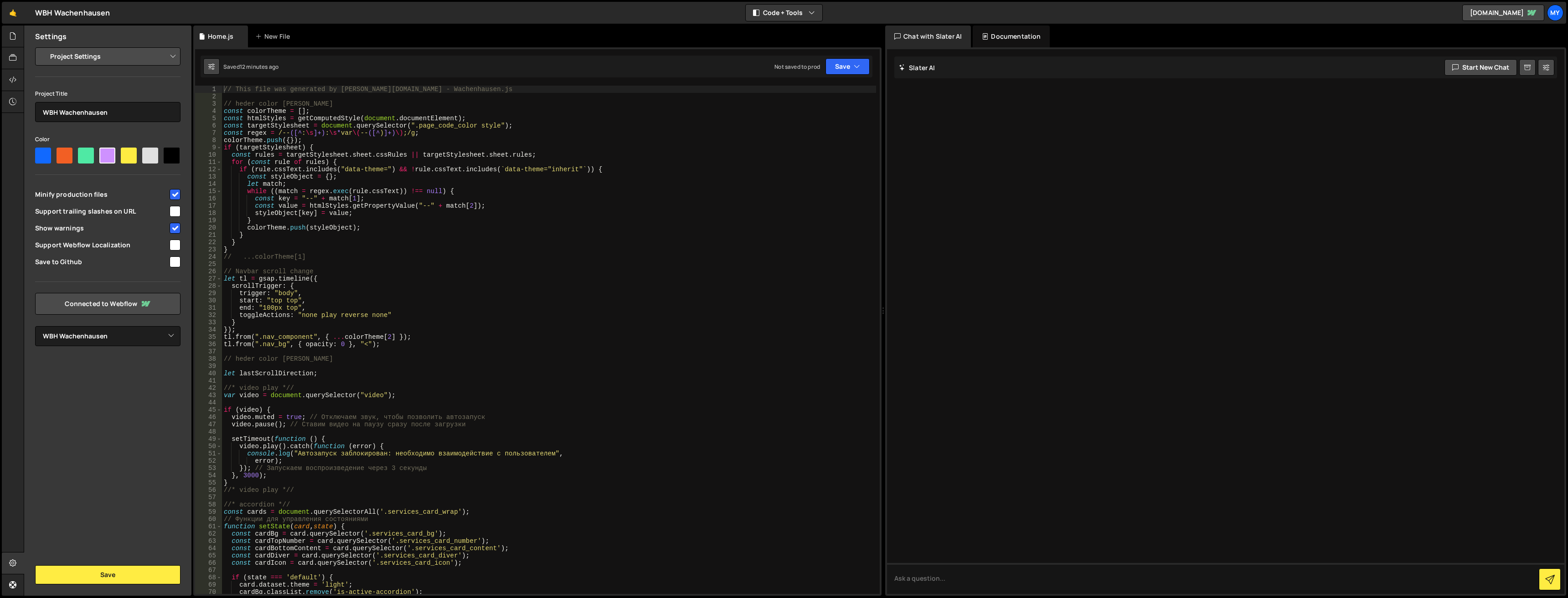
click at [213, 64] on icon at bounding box center [212, 66] width 7 height 9
select select "editor"
select select "ace/theme/monokai"
type input "14"
checkbox input "true"
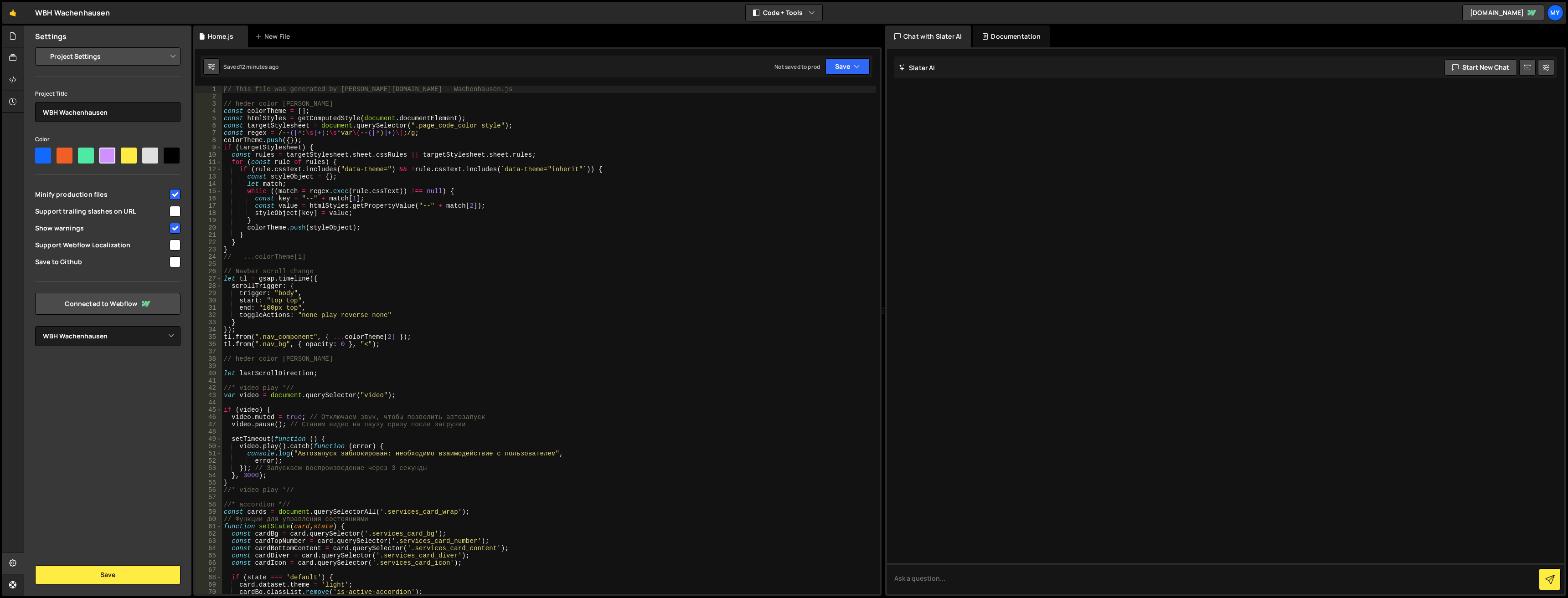
checkbox input "true"
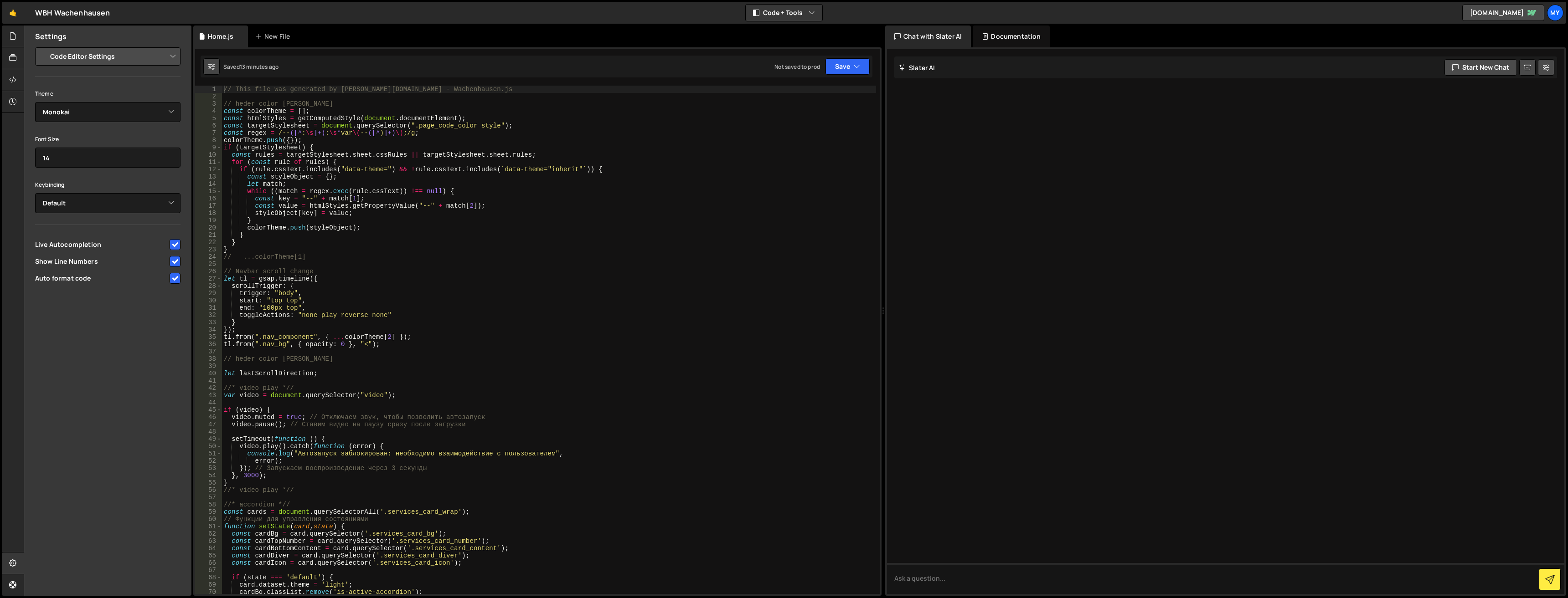
click at [203, 65] on button at bounding box center [212, 67] width 17 height 17
click at [216, 66] on button at bounding box center [212, 67] width 17 height 17
click at [215, 66] on button at bounding box center [212, 67] width 17 height 17
click at [859, 64] on icon "button" at bounding box center [858, 66] width 7 height 9
click at [822, 120] on div "Save to Production S" at bounding box center [817, 118] width 95 height 9
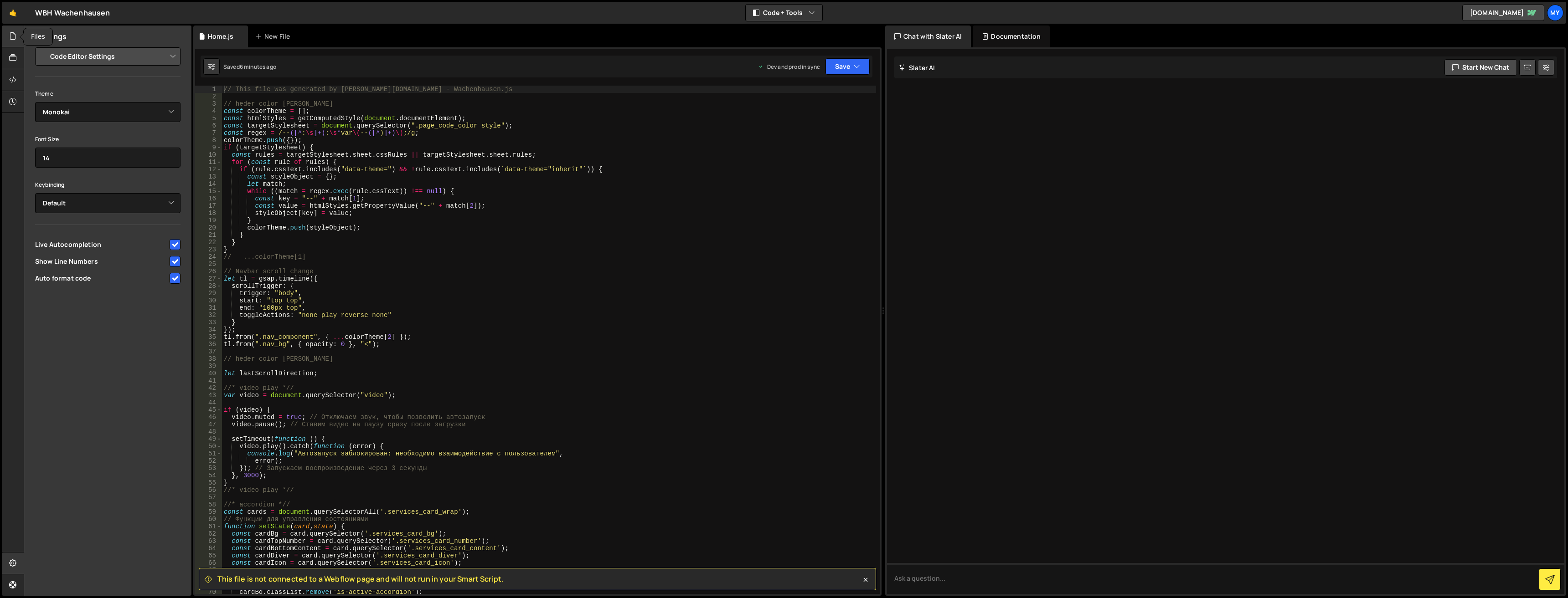
click at [12, 45] on div at bounding box center [13, 37] width 23 height 22
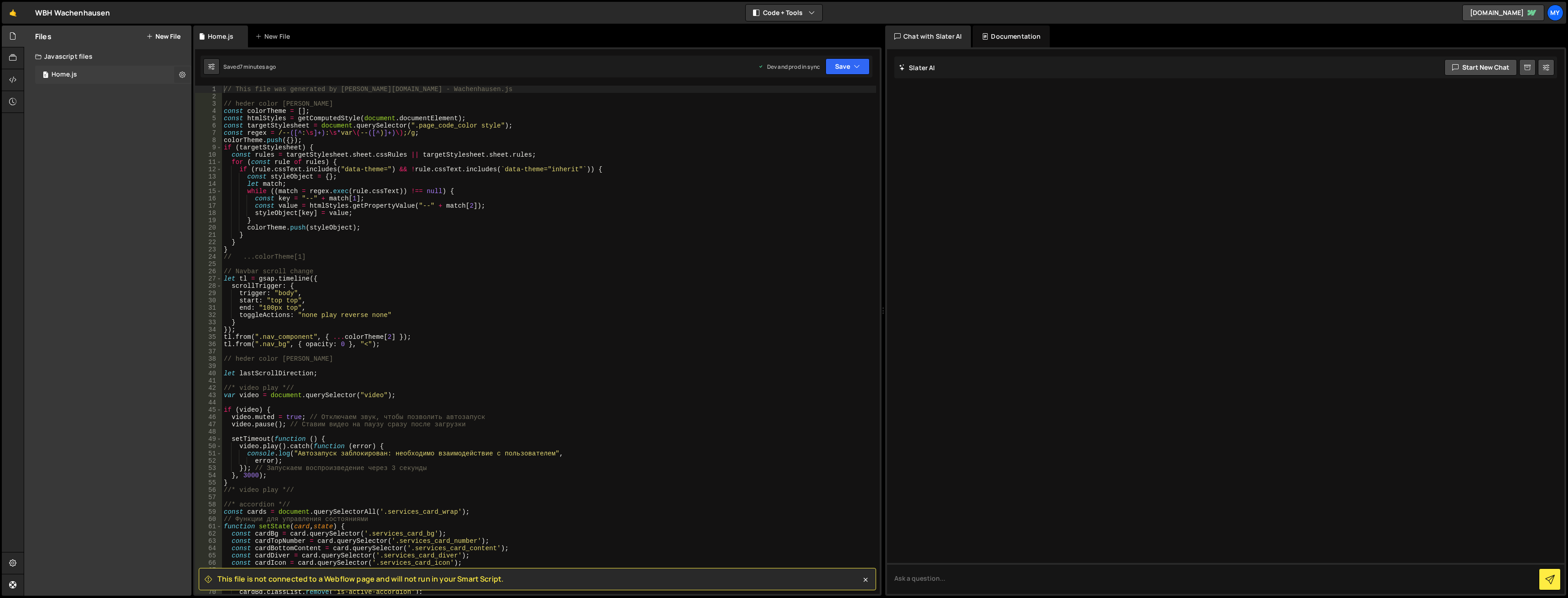
click at [178, 76] on button at bounding box center [182, 75] width 17 height 17
type input "Home"
radio input "true"
click at [220, 89] on button "Edit File Settings" at bounding box center [238, 94] width 90 height 18
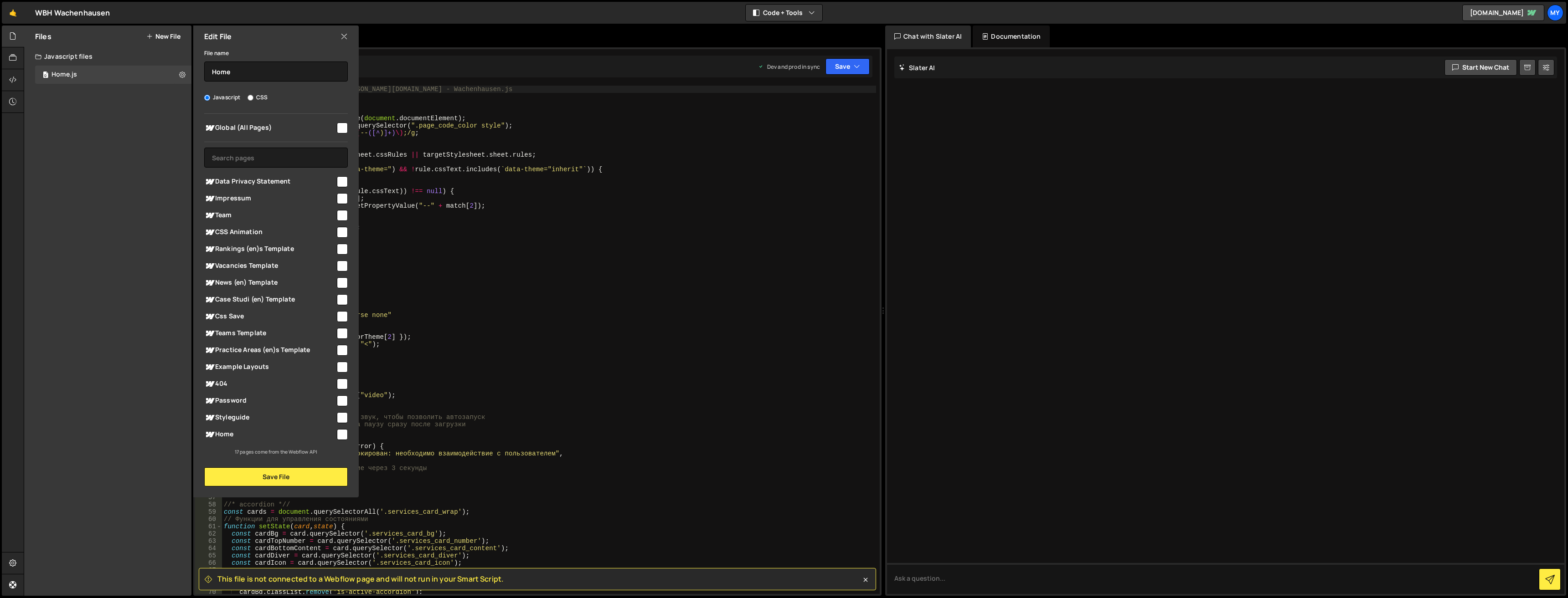
click at [246, 436] on span "Home" at bounding box center [269, 434] width 131 height 11
checkbox input "true"
click at [264, 478] on button "Save File" at bounding box center [276, 477] width 144 height 19
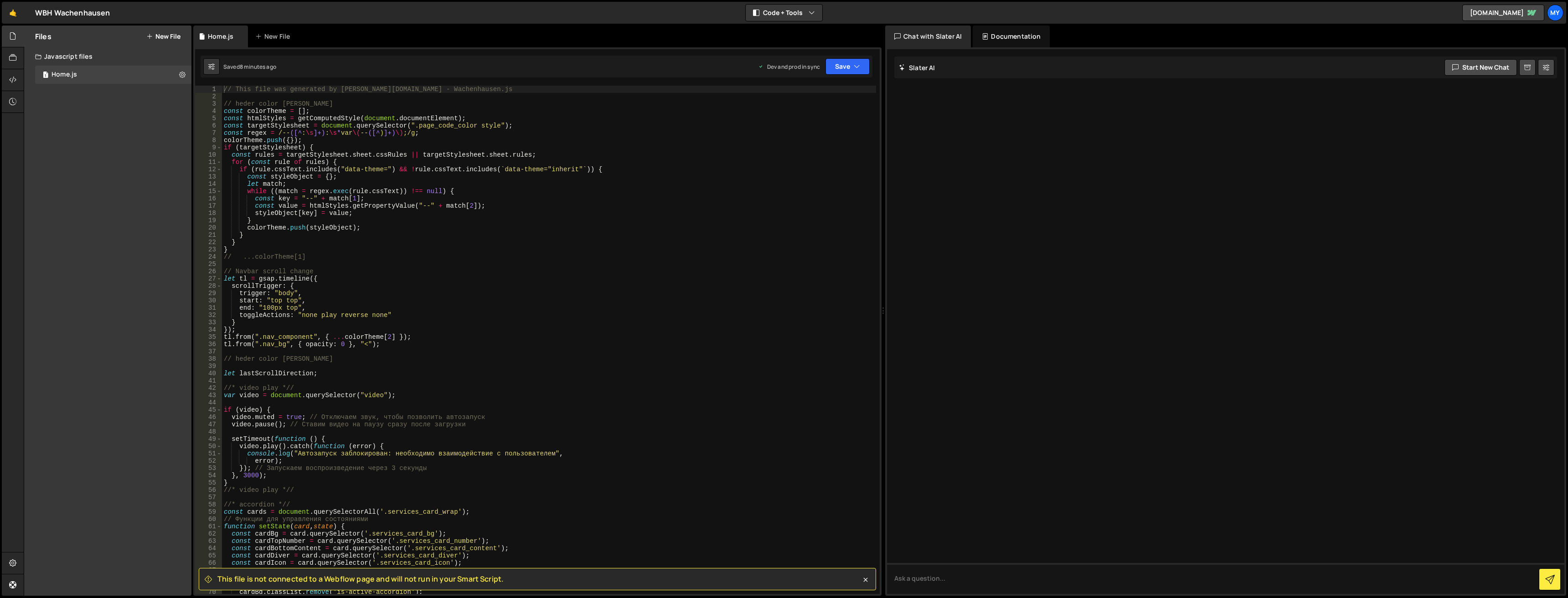
scroll to position [28, 0]
